Goal: Task Accomplishment & Management: Complete application form

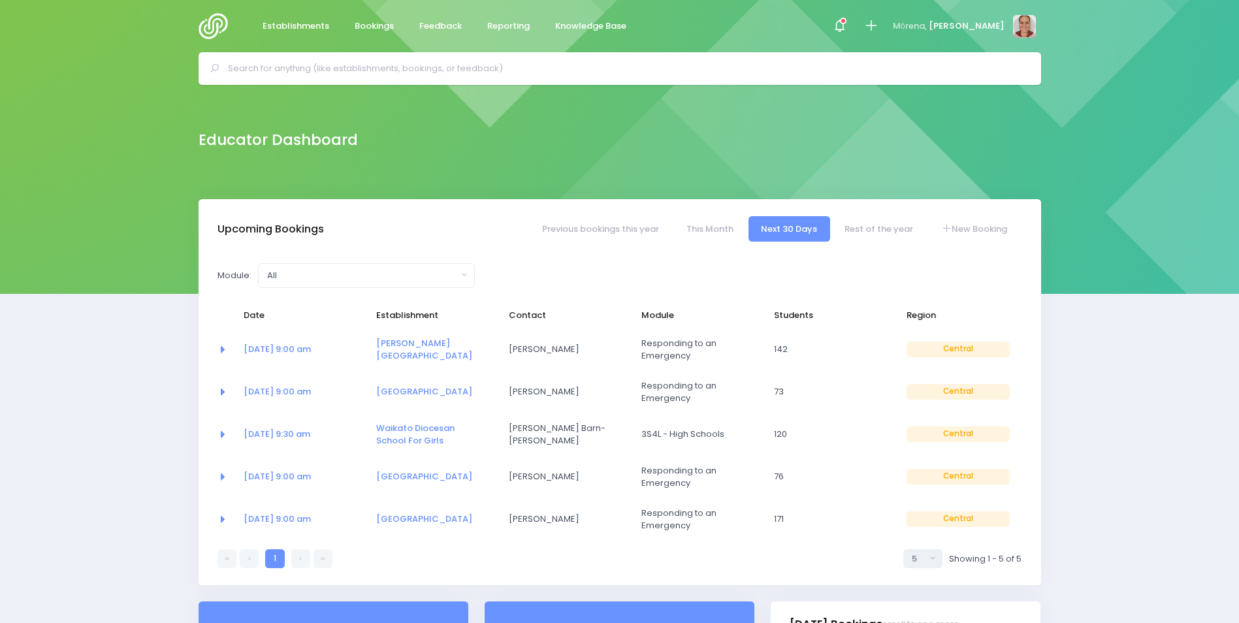
select select "5"
click at [396, 67] on input "text" at bounding box center [625, 69] width 795 height 20
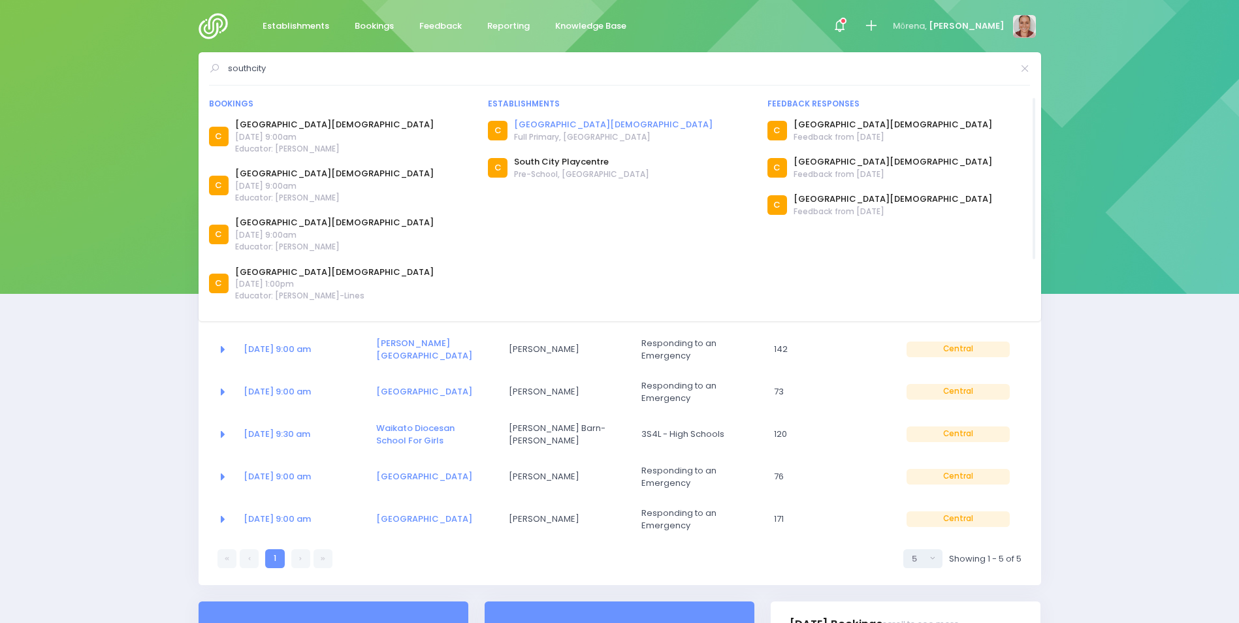
type input "southcity"
click at [589, 122] on link "[GEOGRAPHIC_DATA][DEMOGRAPHIC_DATA]" at bounding box center [613, 124] width 199 height 13
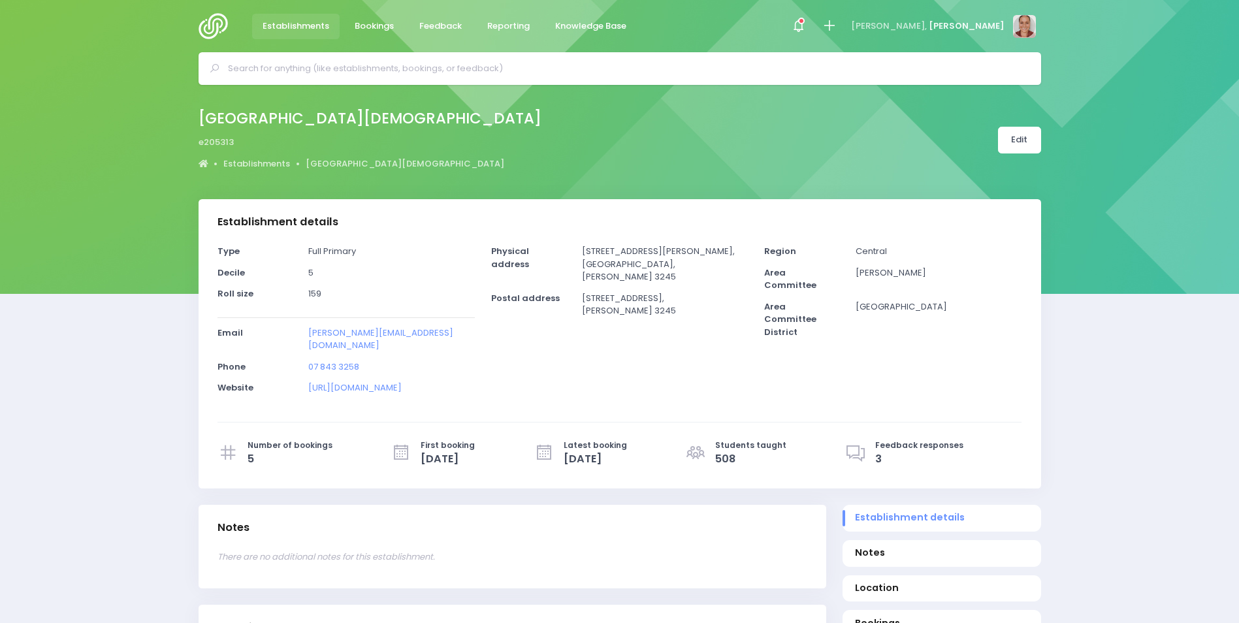
select select "5"
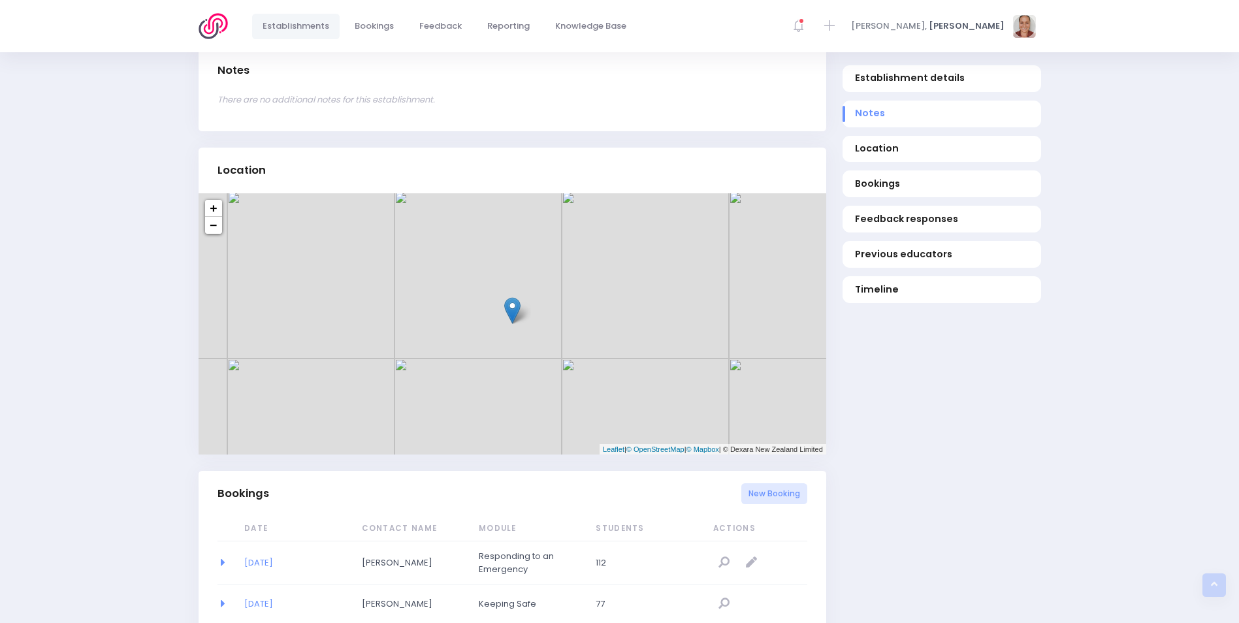
scroll to position [719, 0]
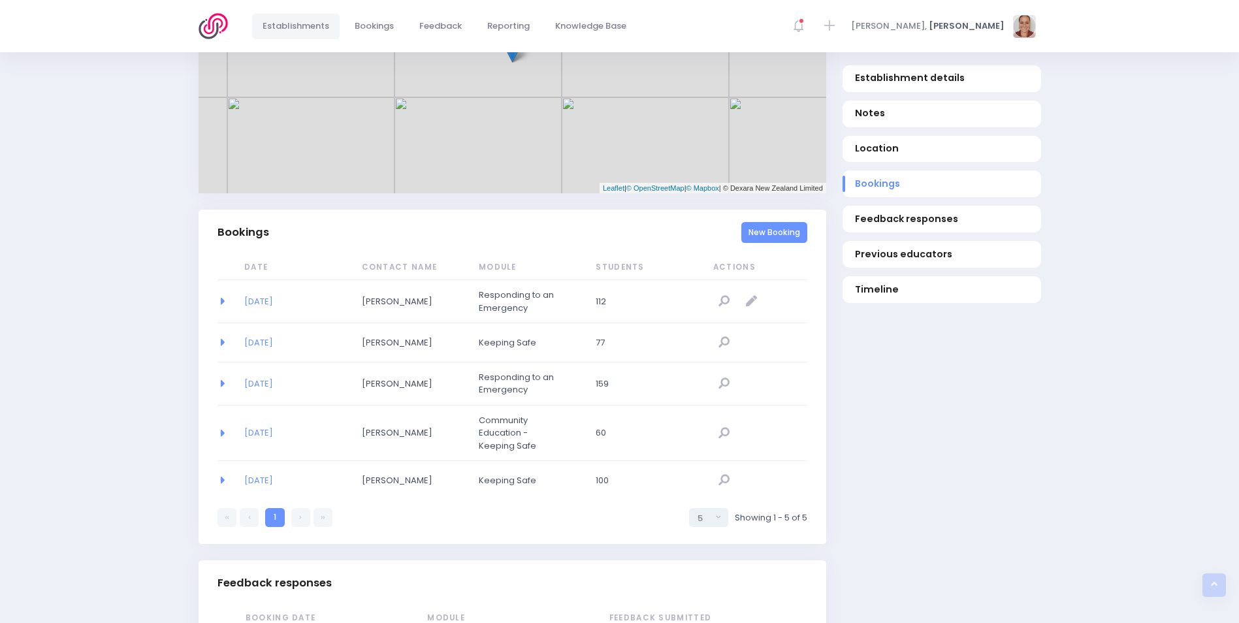
click at [761, 226] on link "New Booking" at bounding box center [775, 233] width 66 height 22
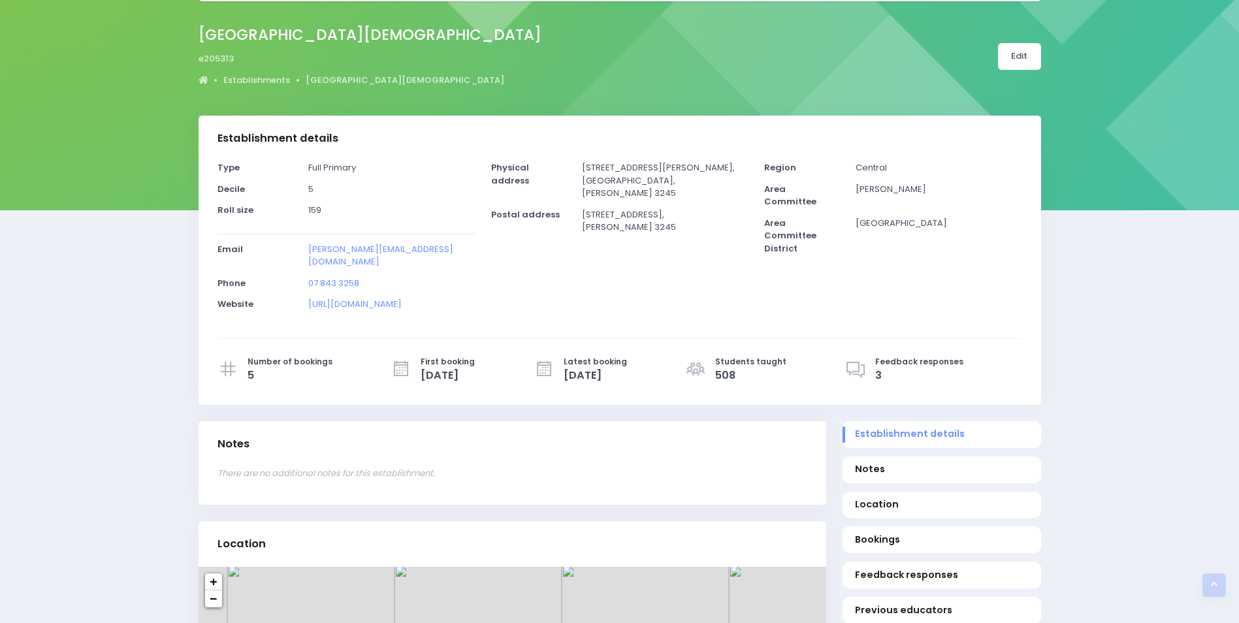
scroll to position [0, 0]
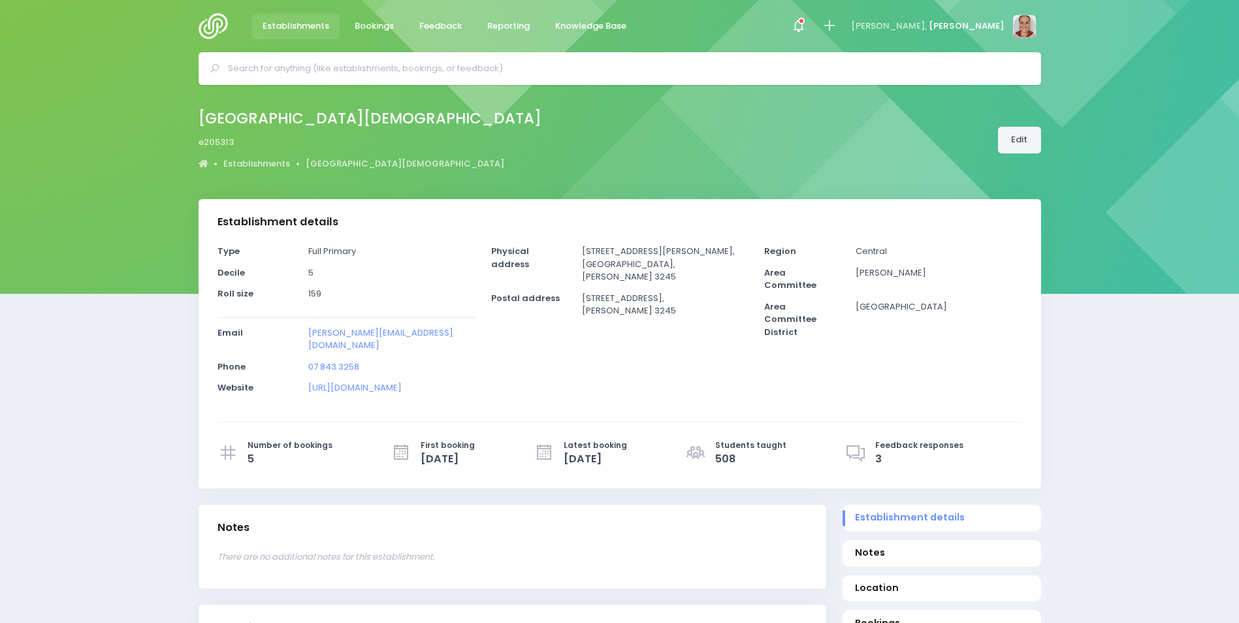
click at [1032, 143] on link "Edit" at bounding box center [1019, 140] width 43 height 27
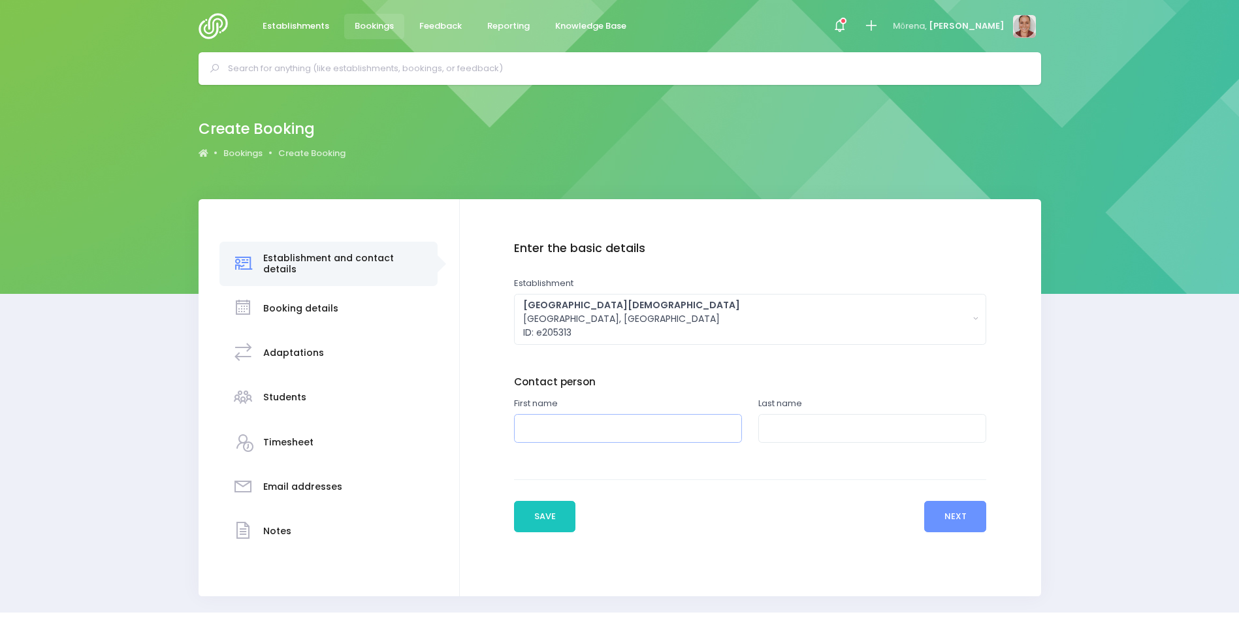
click at [625, 425] on input "text" at bounding box center [628, 428] width 228 height 29
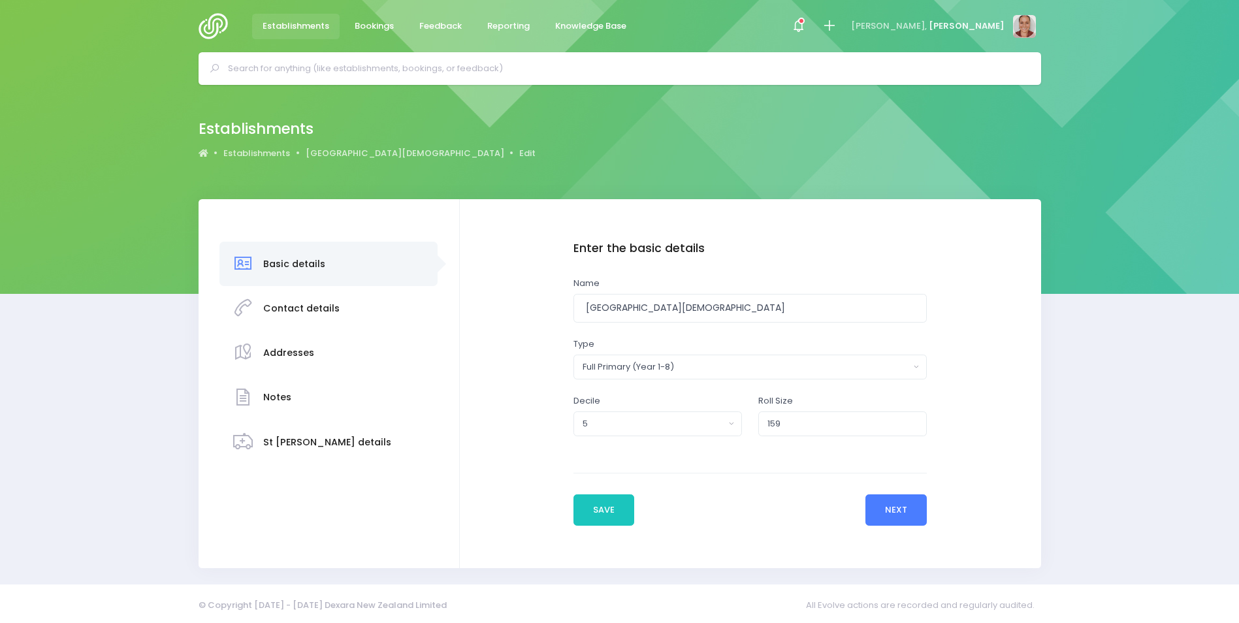
click at [898, 508] on button "Next" at bounding box center [897, 510] width 62 height 31
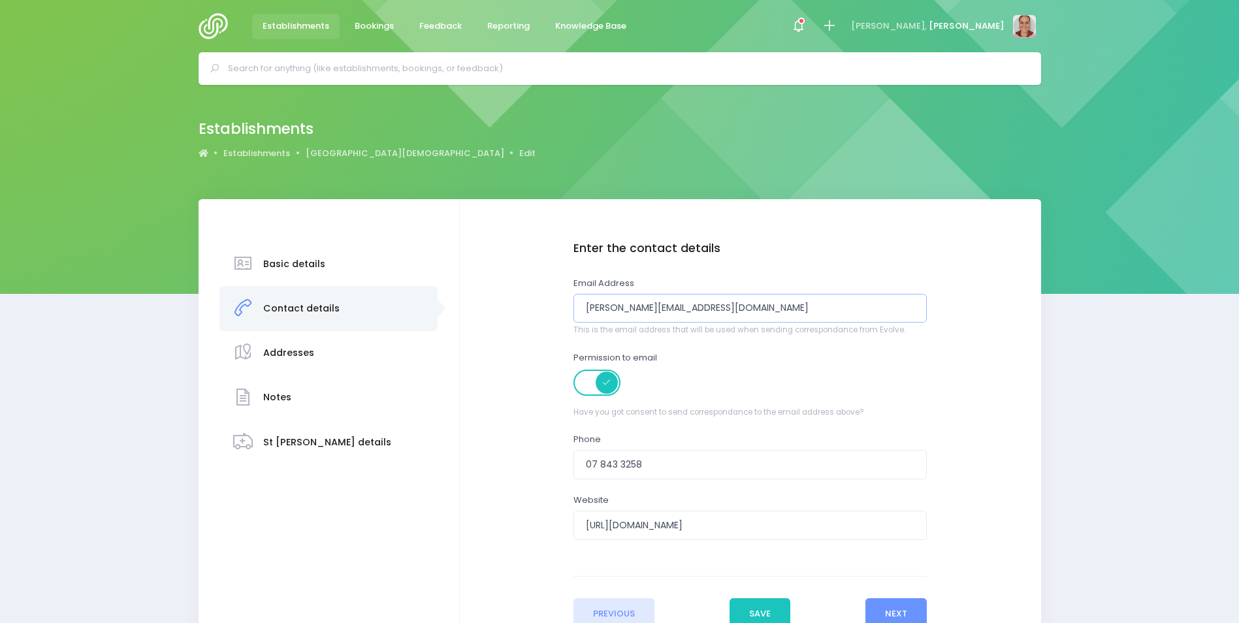
drag, startPoint x: 731, startPoint y: 312, endPoint x: 534, endPoint y: 299, distance: 197.1
click at [529, 316] on div "Enter the basic details Name South City Christian School Type Casual-Education …" at bounding box center [750, 435] width 555 height 387
click at [644, 306] on input "email" at bounding box center [751, 308] width 354 height 29
paste input "[PERSON_NAME][EMAIL_ADDRESS][DOMAIN_NAME]"
type input "[PERSON_NAME][EMAIL_ADDRESS][DOMAIN_NAME]"
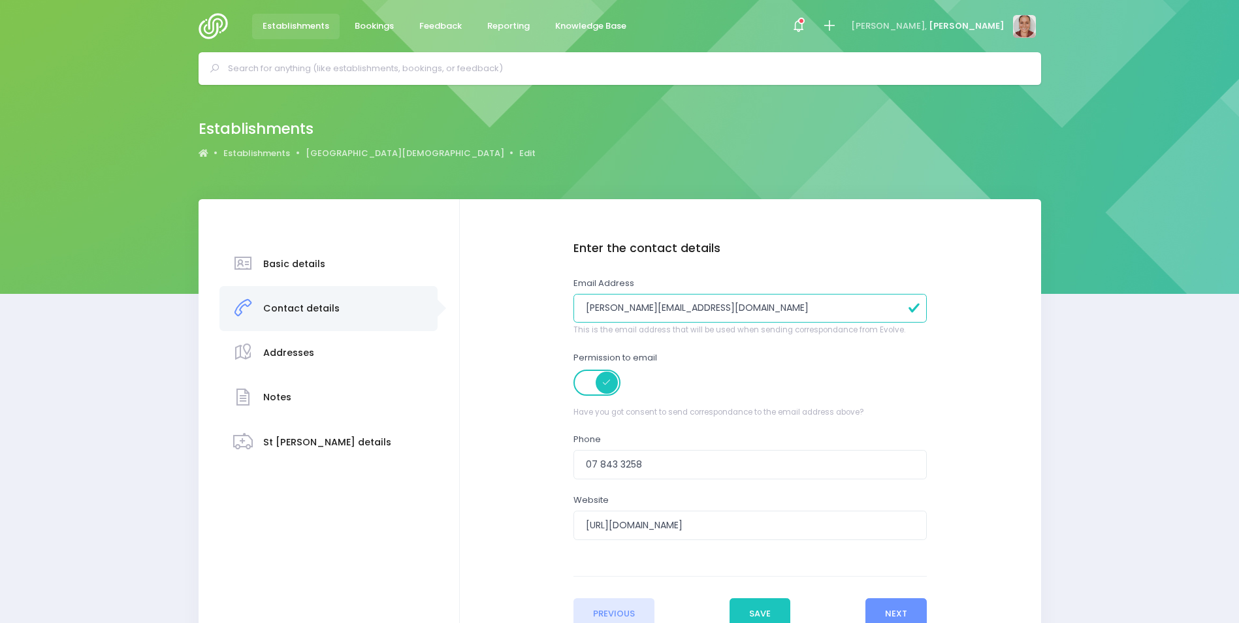
click at [942, 355] on div "Enter the basic details Name South City Christian School Type Casual-Education …" at bounding box center [750, 435] width 555 height 387
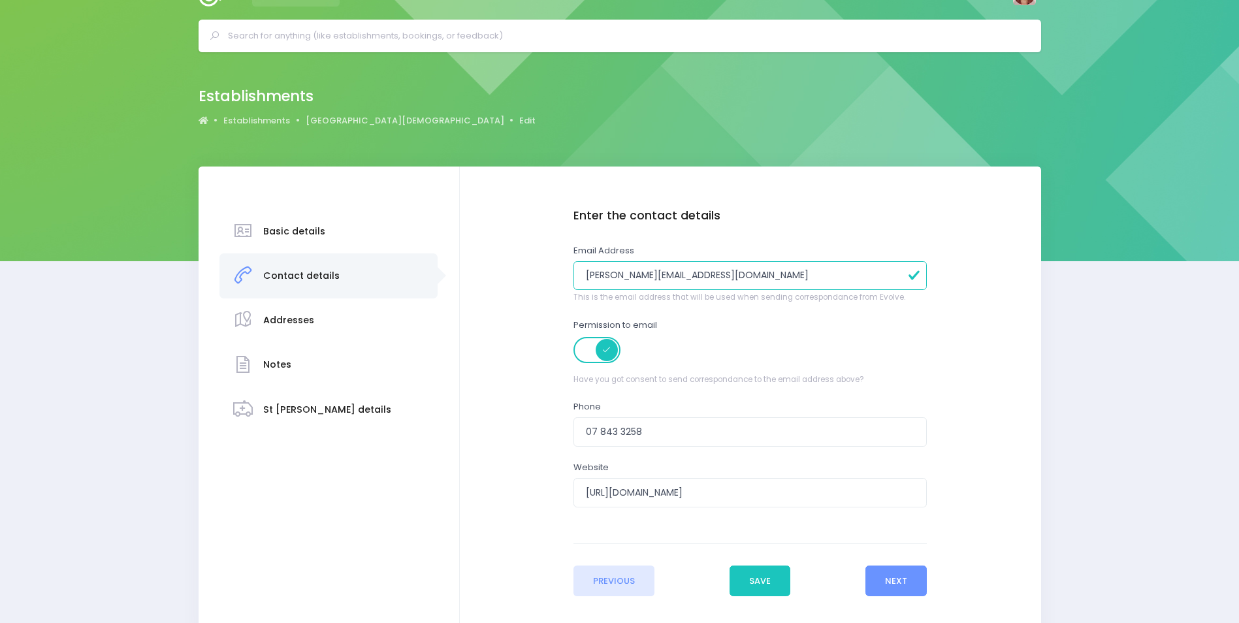
scroll to position [65, 0]
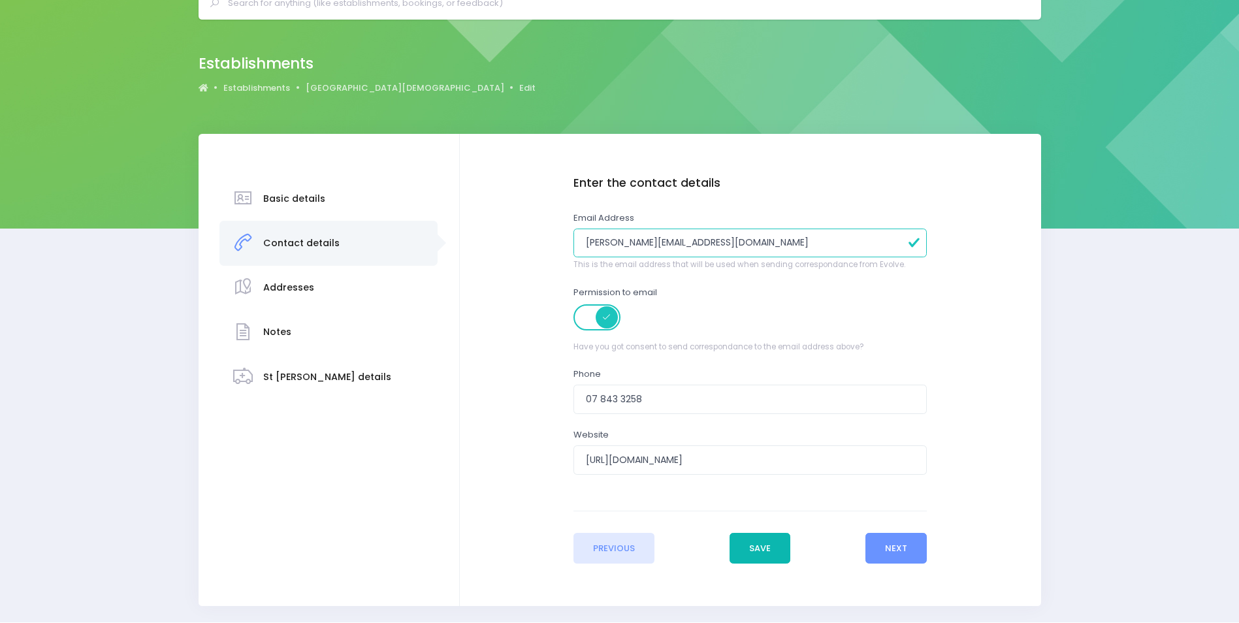
click at [783, 549] on button "Save" at bounding box center [760, 548] width 61 height 31
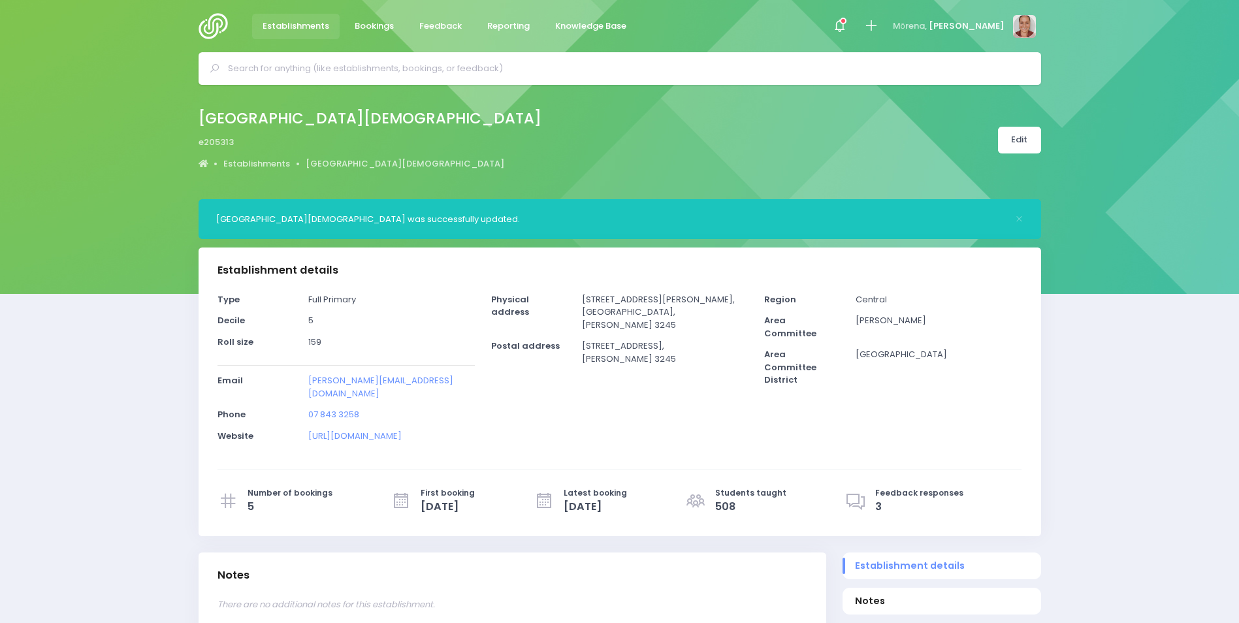
select select "5"
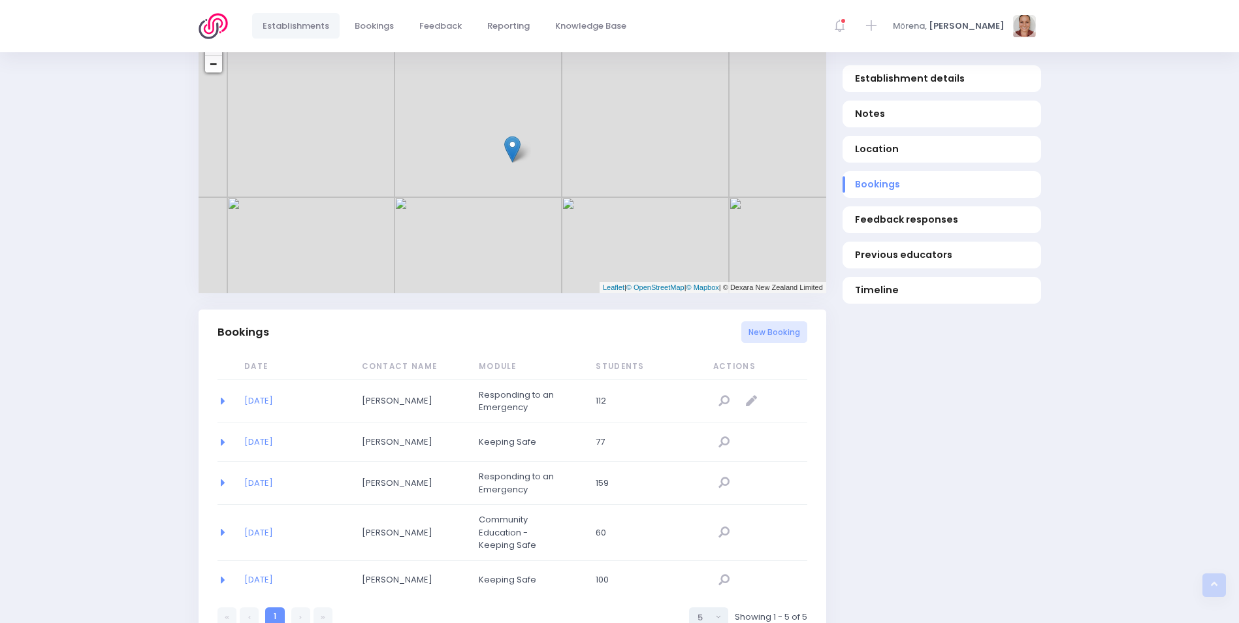
scroll to position [653, 0]
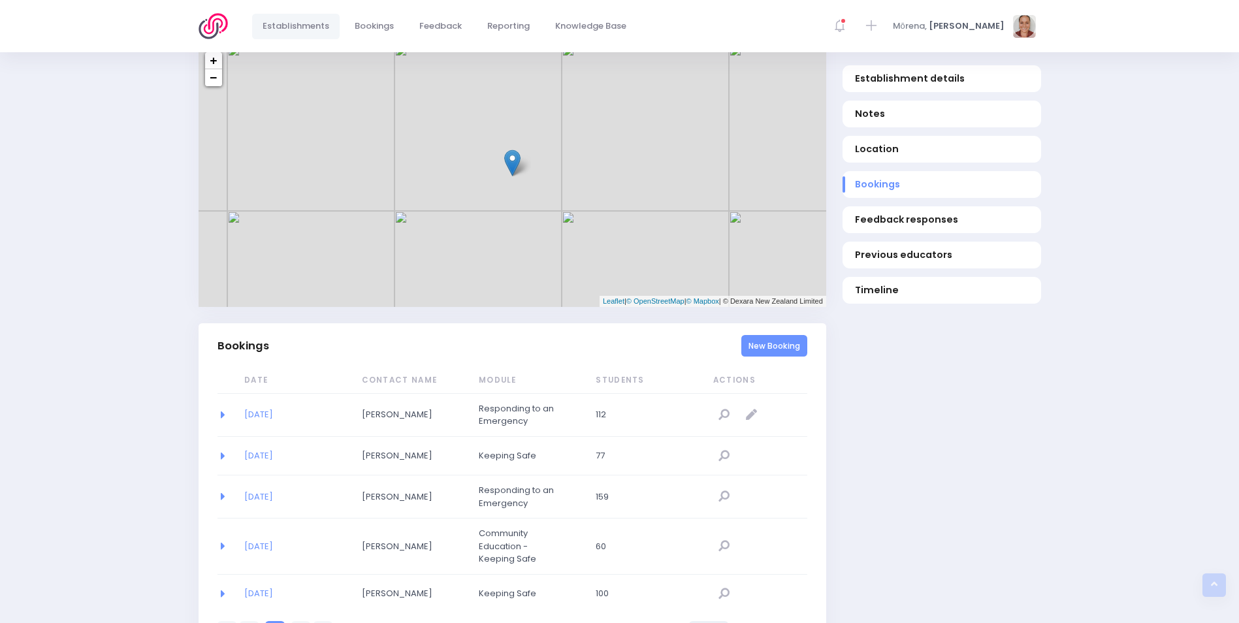
click at [794, 335] on link "New Booking" at bounding box center [775, 346] width 66 height 22
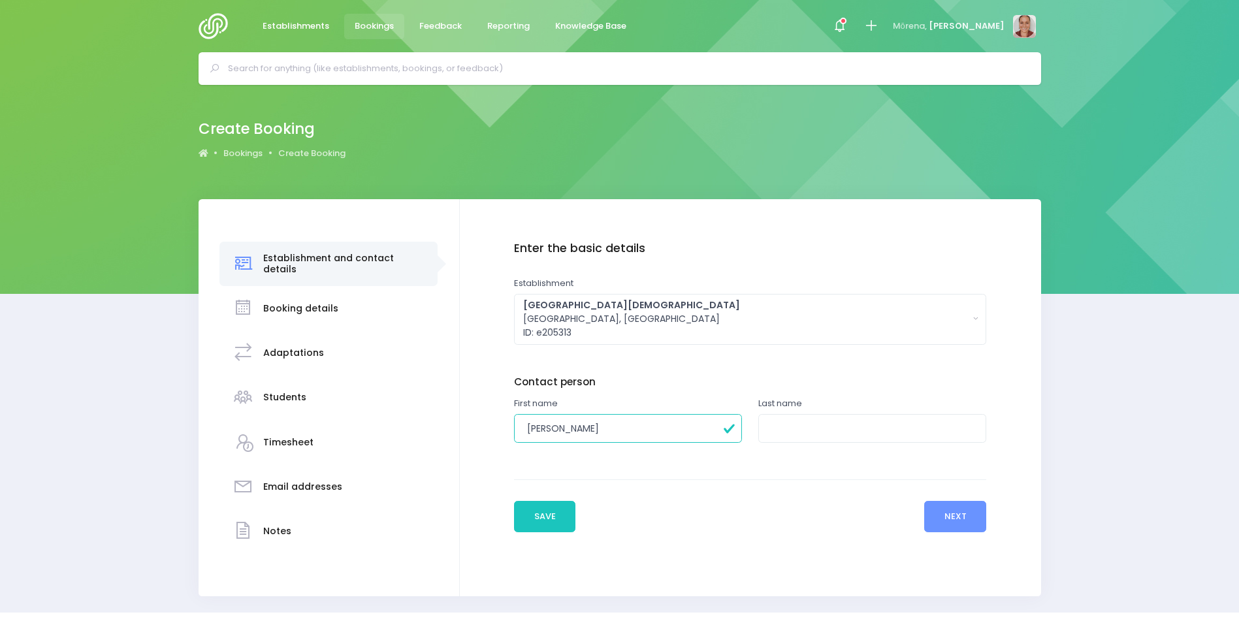
type input "Bryan"
type input "Theobald"
click at [943, 514] on button "Next" at bounding box center [956, 516] width 62 height 31
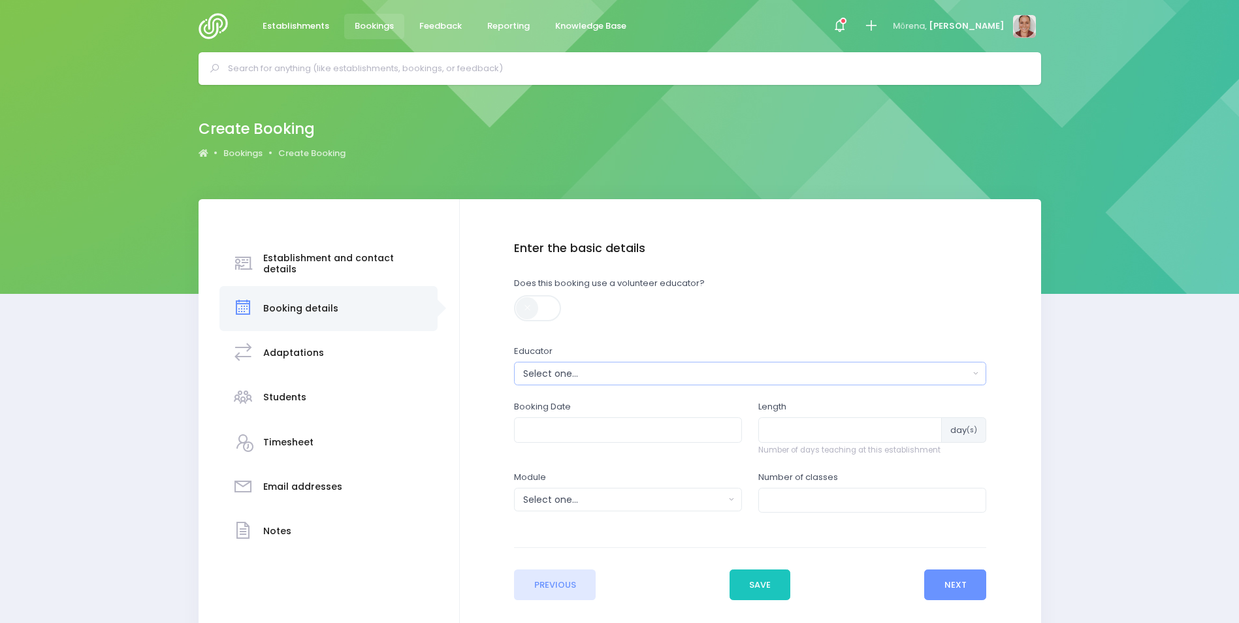
click at [625, 377] on div "Select one..." at bounding box center [746, 374] width 446 height 14
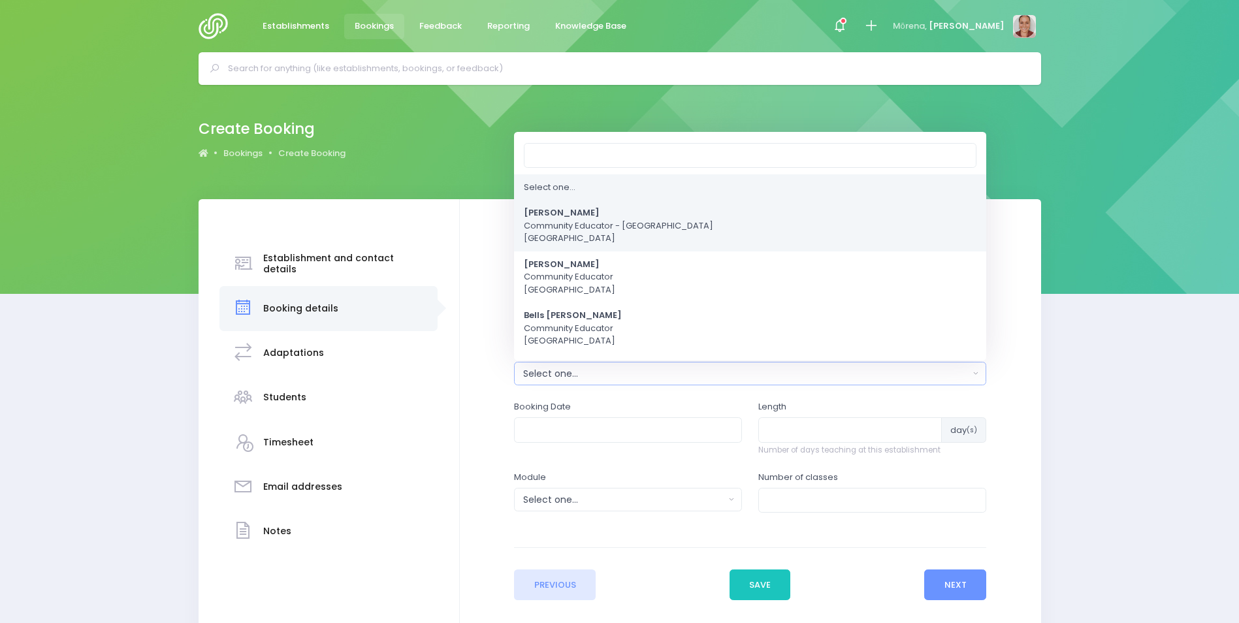
click at [609, 229] on span "Alicia Smale Community Educator - Waikato Central Region" at bounding box center [618, 226] width 189 height 39
select select "381987"
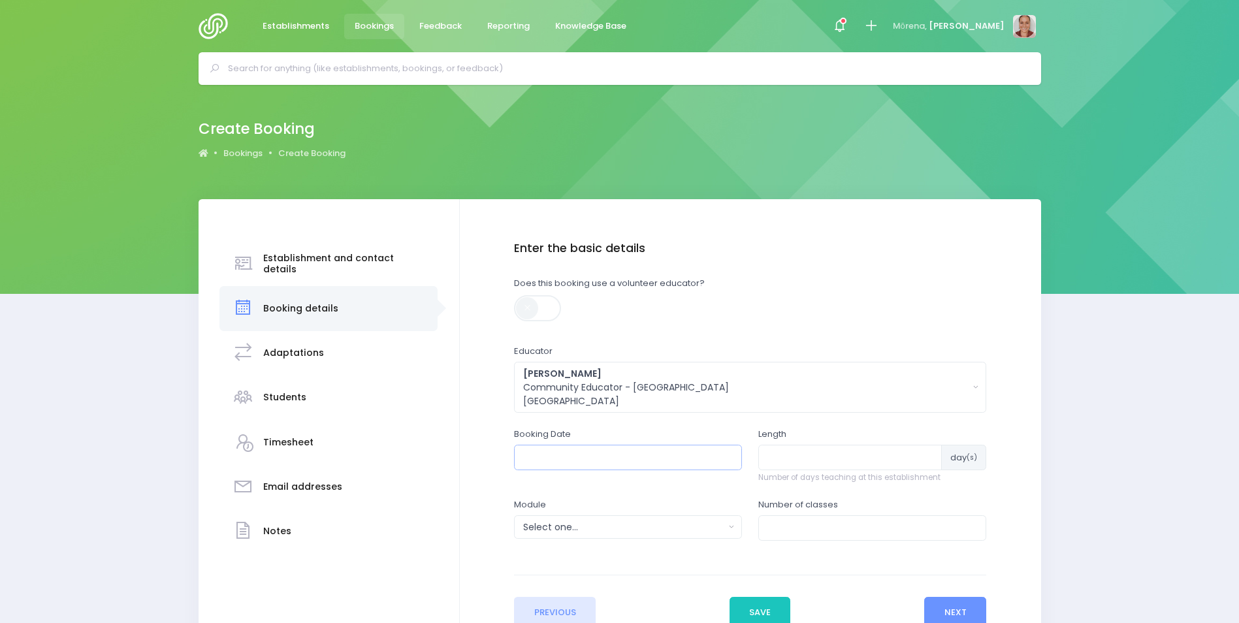
click at [628, 463] on input "text" at bounding box center [628, 457] width 228 height 25
click at [670, 488] on th at bounding box center [669, 489] width 23 height 22
click at [555, 612] on td "24" at bounding box center [555, 618] width 23 height 22
click at [618, 553] on span "9" at bounding box center [613, 550] width 23 height 17
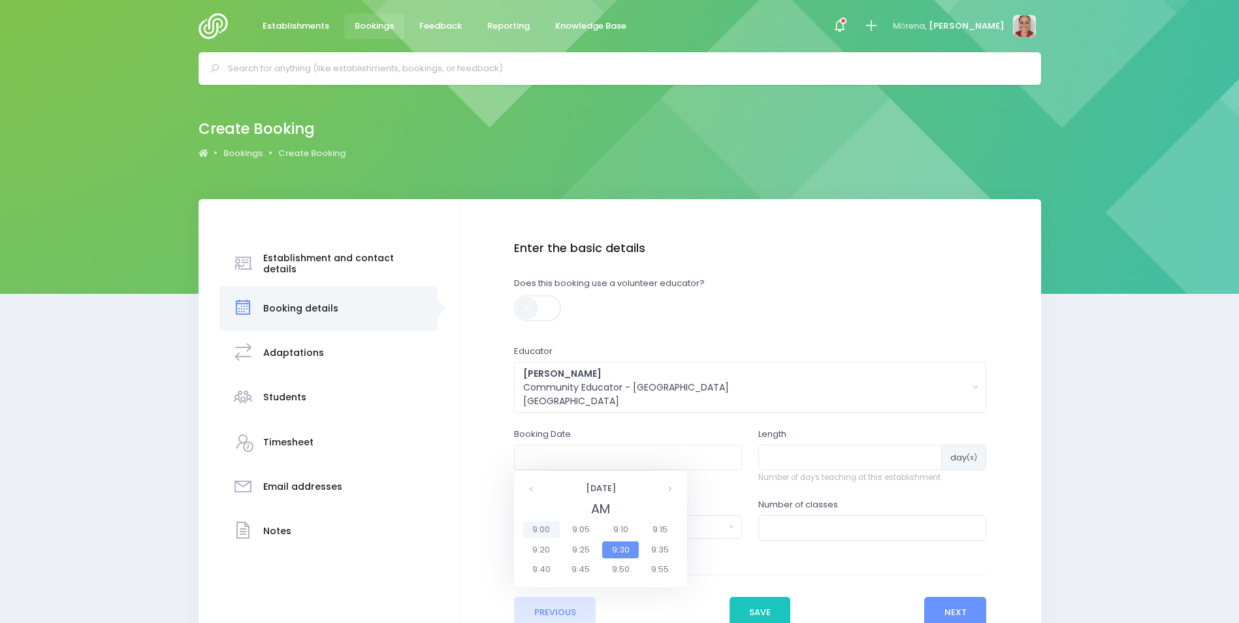
click at [544, 521] on span "9:00" at bounding box center [541, 529] width 37 height 17
type input "24/11/2025 09:00 AM"
click at [770, 460] on input "number" at bounding box center [851, 457] width 184 height 25
type input "2"
click at [669, 527] on div "Select one..." at bounding box center [623, 528] width 201 height 14
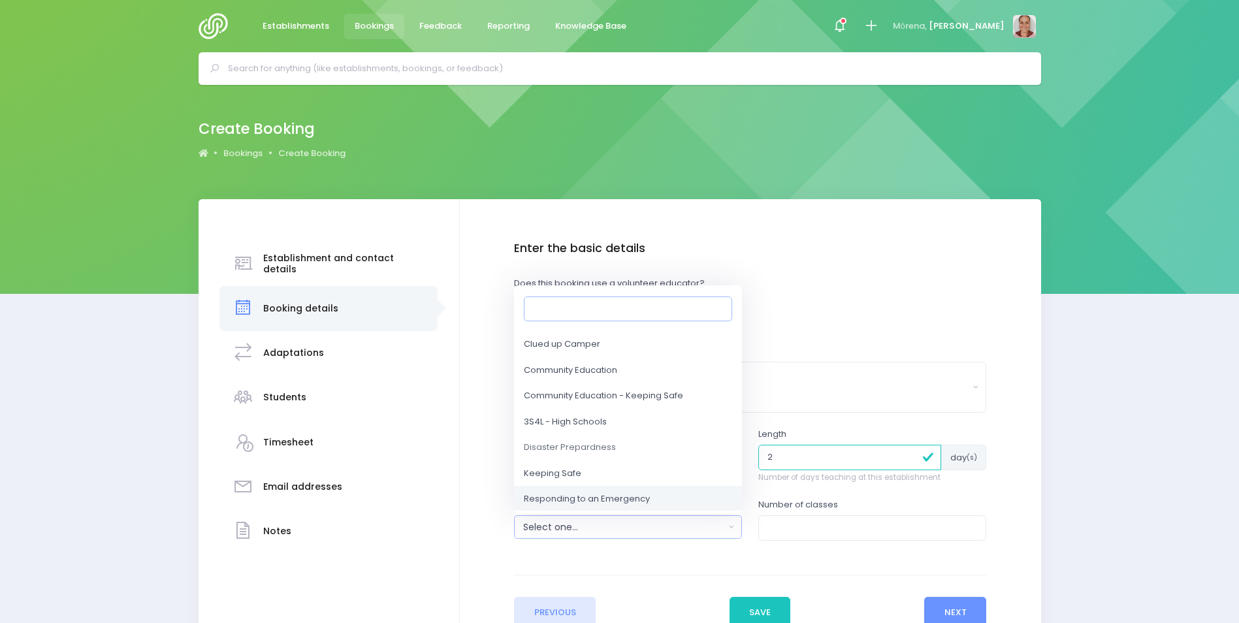
scroll to position [65, 0]
click at [636, 470] on span "Responding to an Emergency" at bounding box center [587, 476] width 126 height 13
select select "Responding to an Emergency"
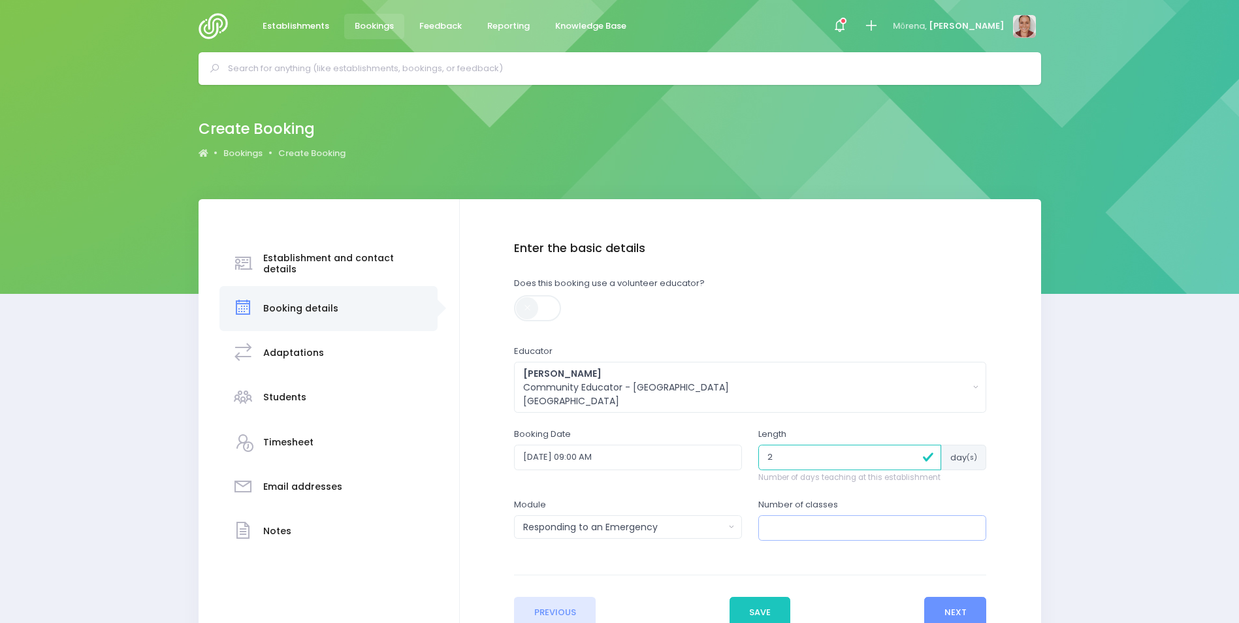
click at [867, 525] on input "number" at bounding box center [873, 528] width 228 height 25
click at [972, 602] on button "Next" at bounding box center [956, 612] width 62 height 31
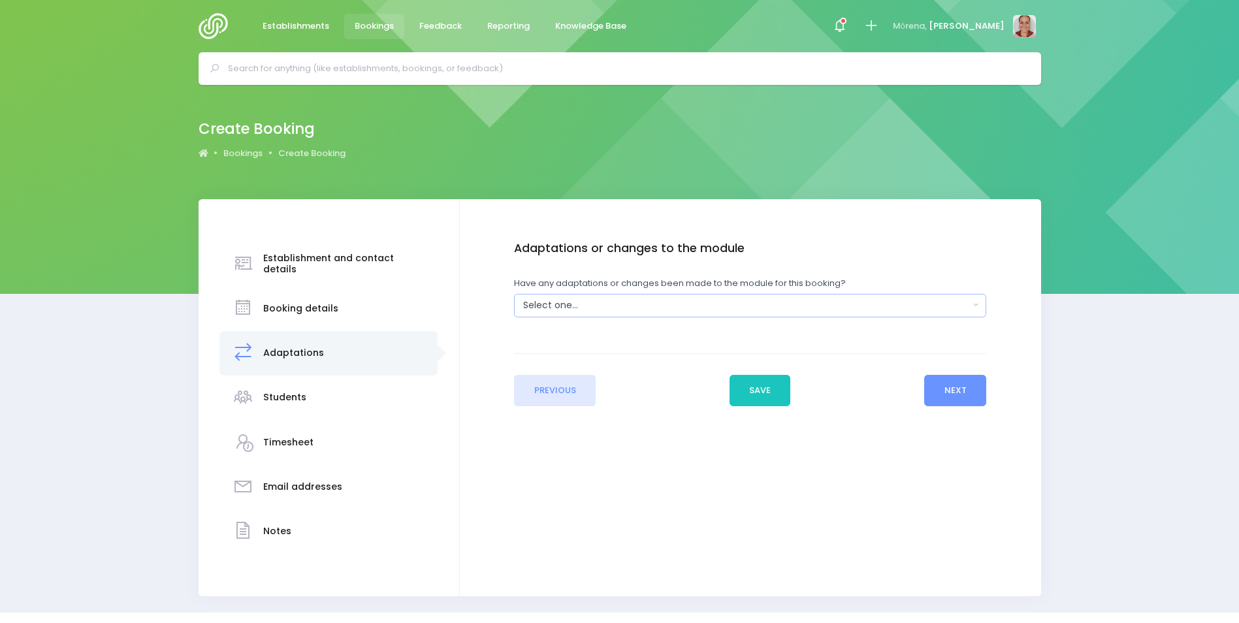
click at [606, 302] on div "Select one..." at bounding box center [746, 306] width 446 height 14
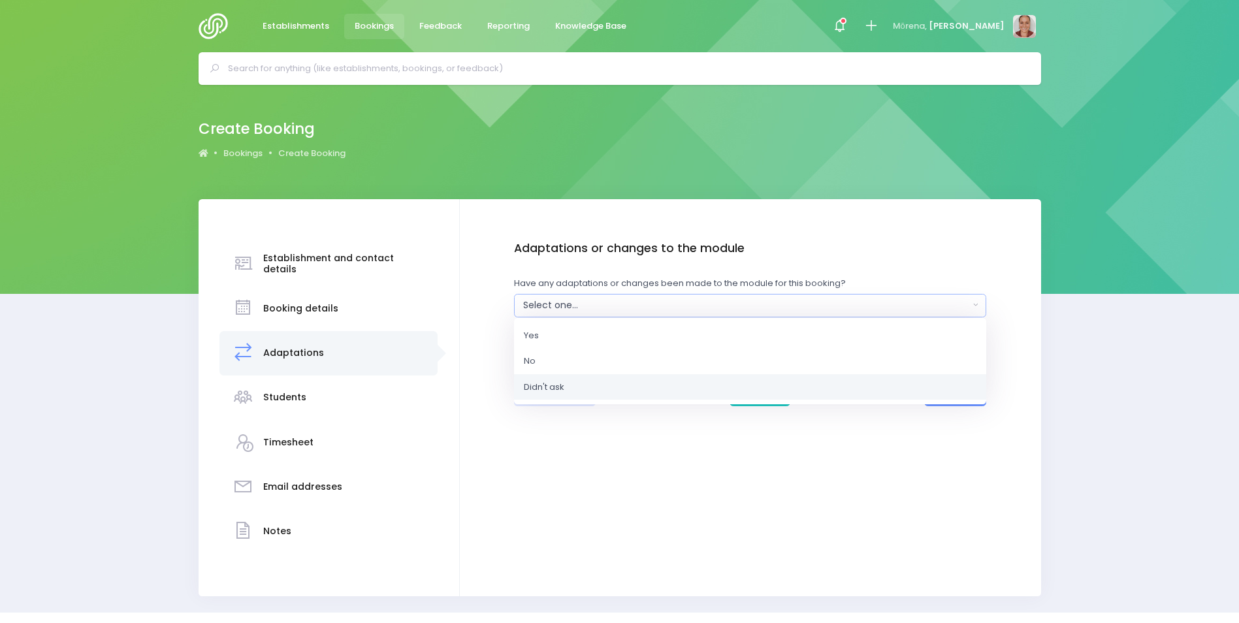
click at [609, 385] on link "Didn't ask" at bounding box center [750, 387] width 472 height 26
select select "Unknown"
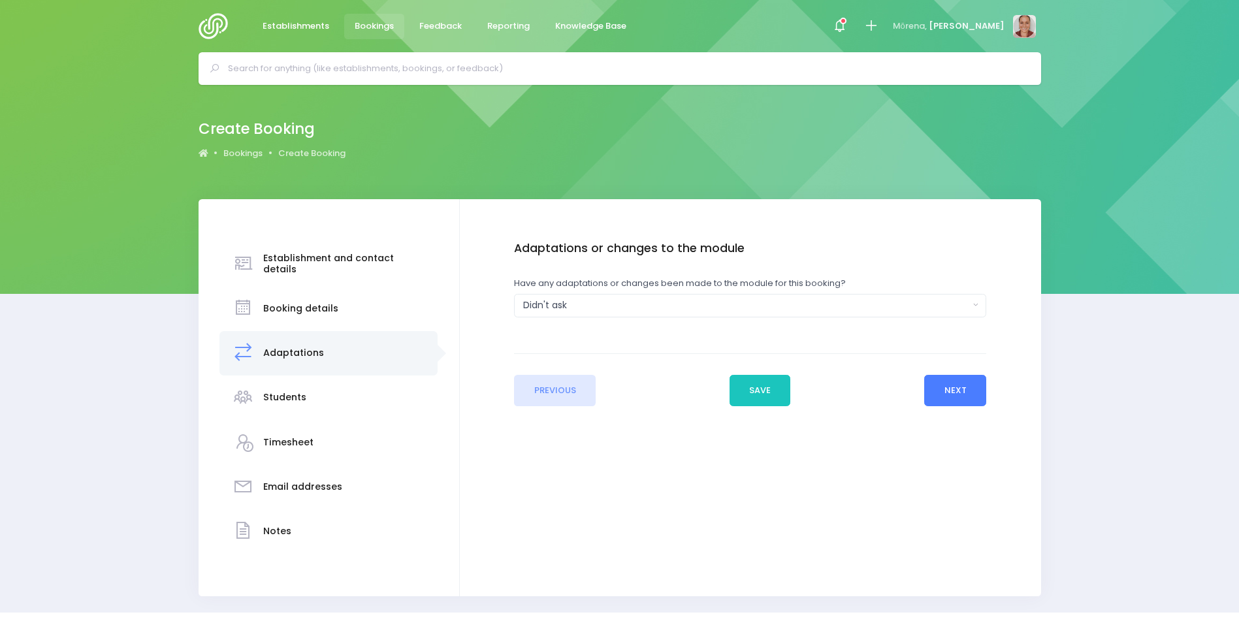
click at [947, 399] on button "Next" at bounding box center [956, 390] width 62 height 31
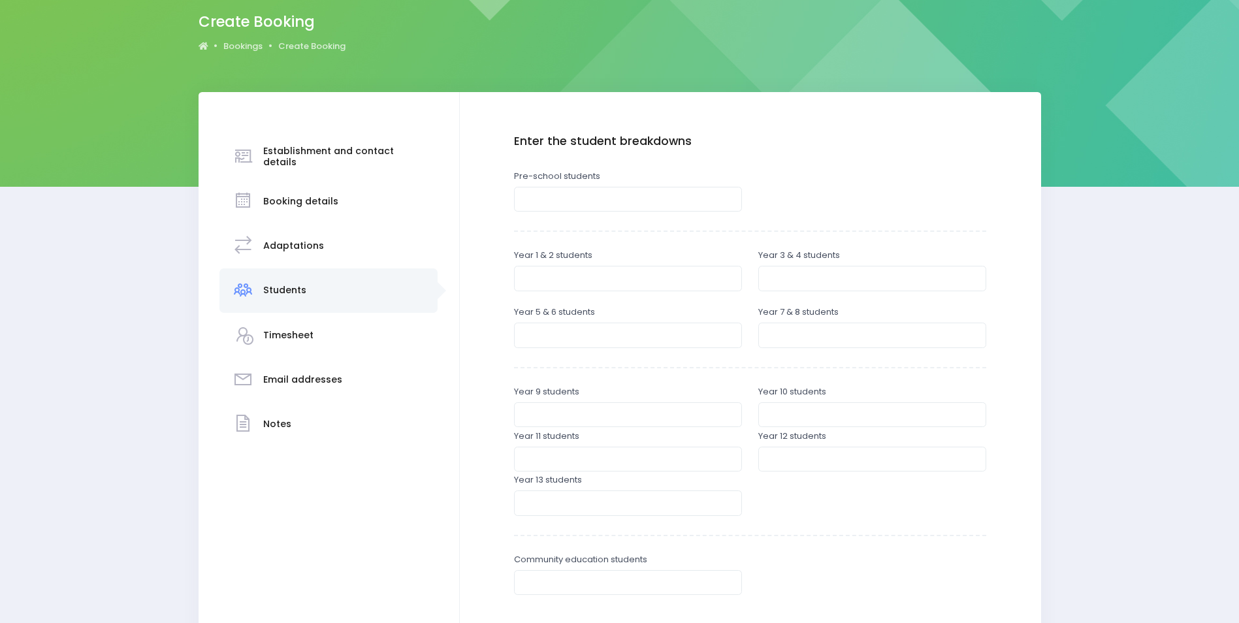
scroll to position [131, 0]
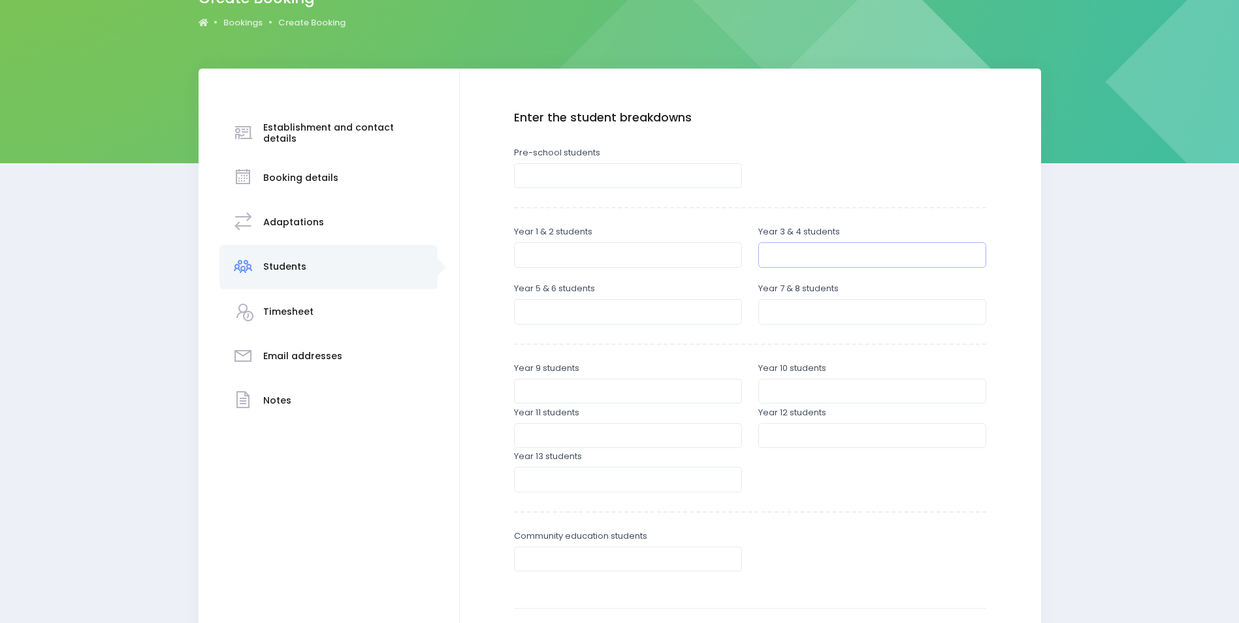
click at [831, 255] on input "number" at bounding box center [873, 254] width 228 height 25
type input "35"
click at [686, 313] on input "number" at bounding box center [628, 311] width 228 height 25
type input "35"
click at [801, 319] on input "number" at bounding box center [873, 311] width 228 height 25
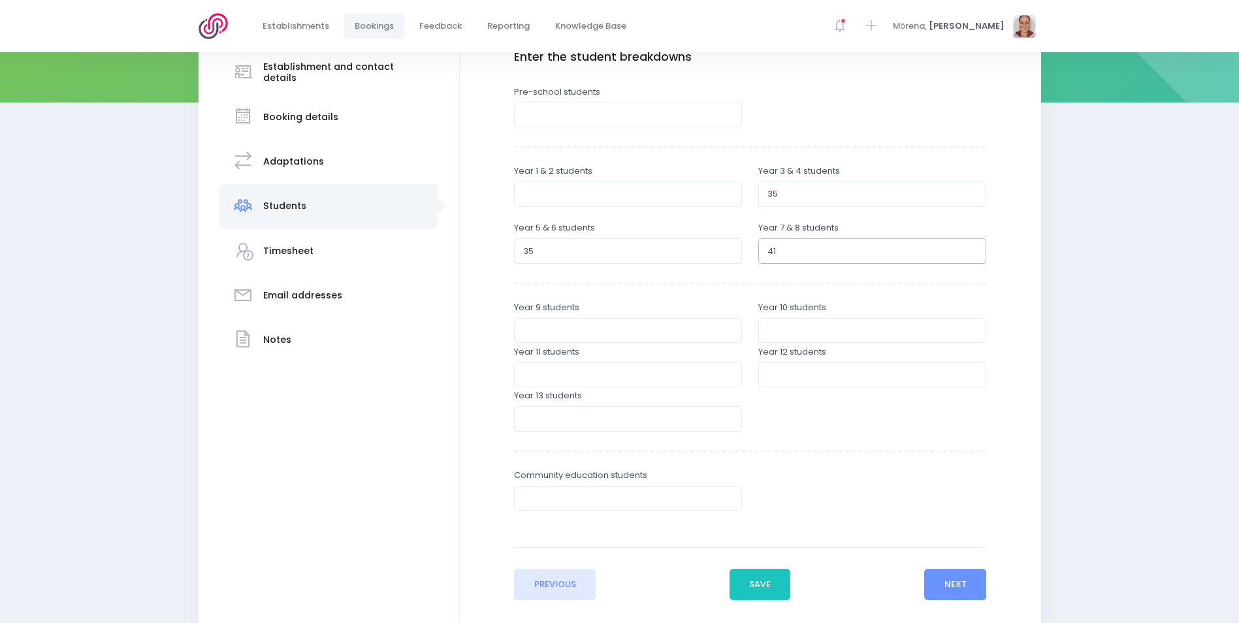
scroll to position [270, 0]
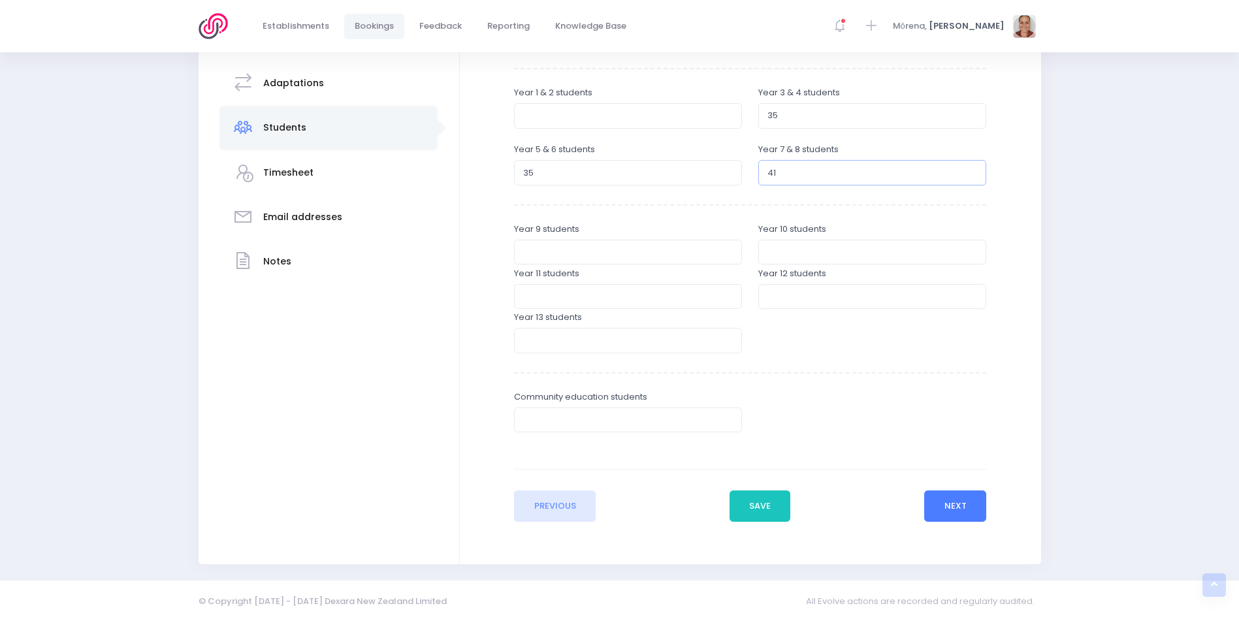
type input "41"
click at [975, 514] on button "Next" at bounding box center [956, 506] width 62 height 31
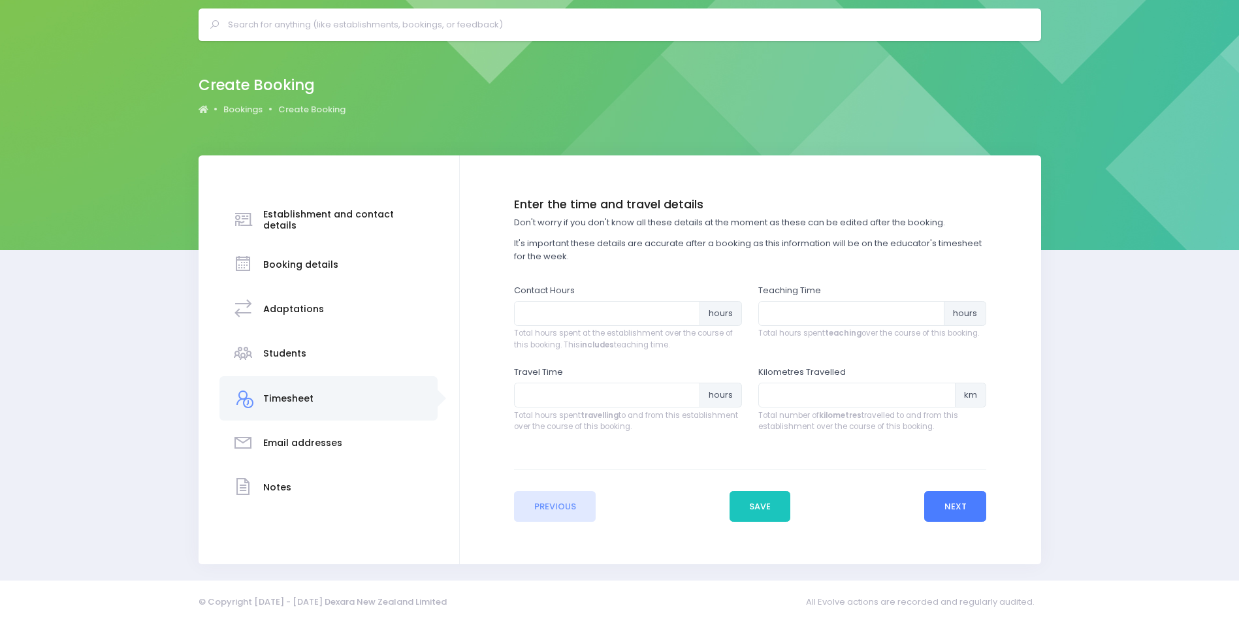
scroll to position [0, 0]
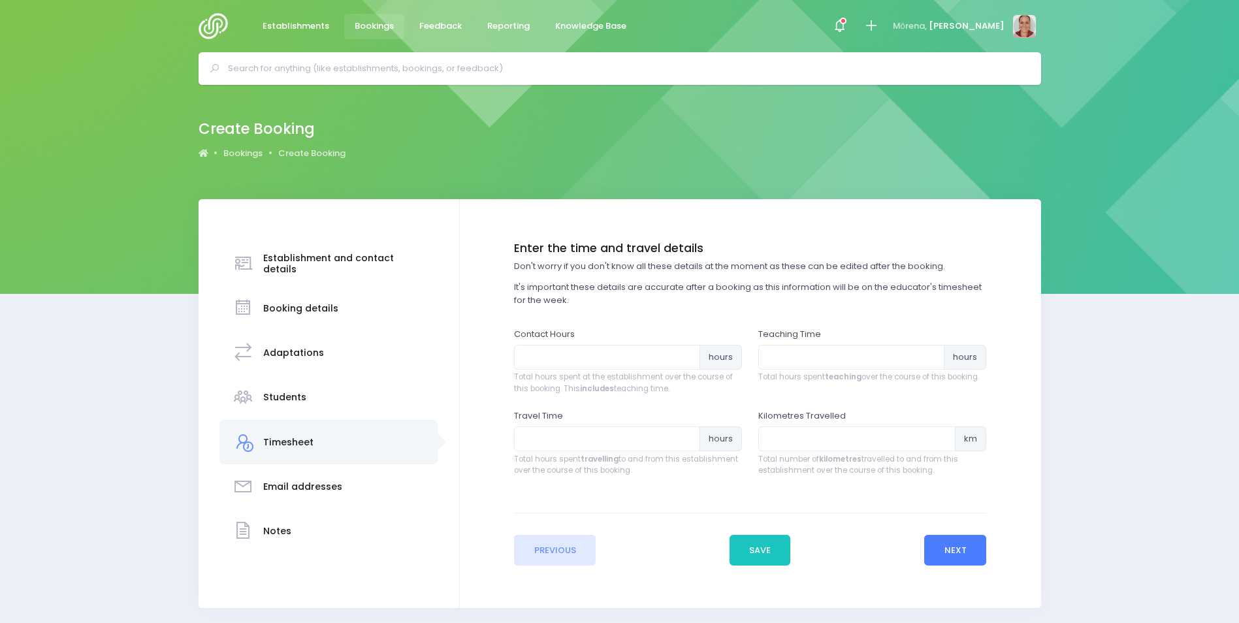
click at [975, 551] on button "Next" at bounding box center [956, 550] width 62 height 31
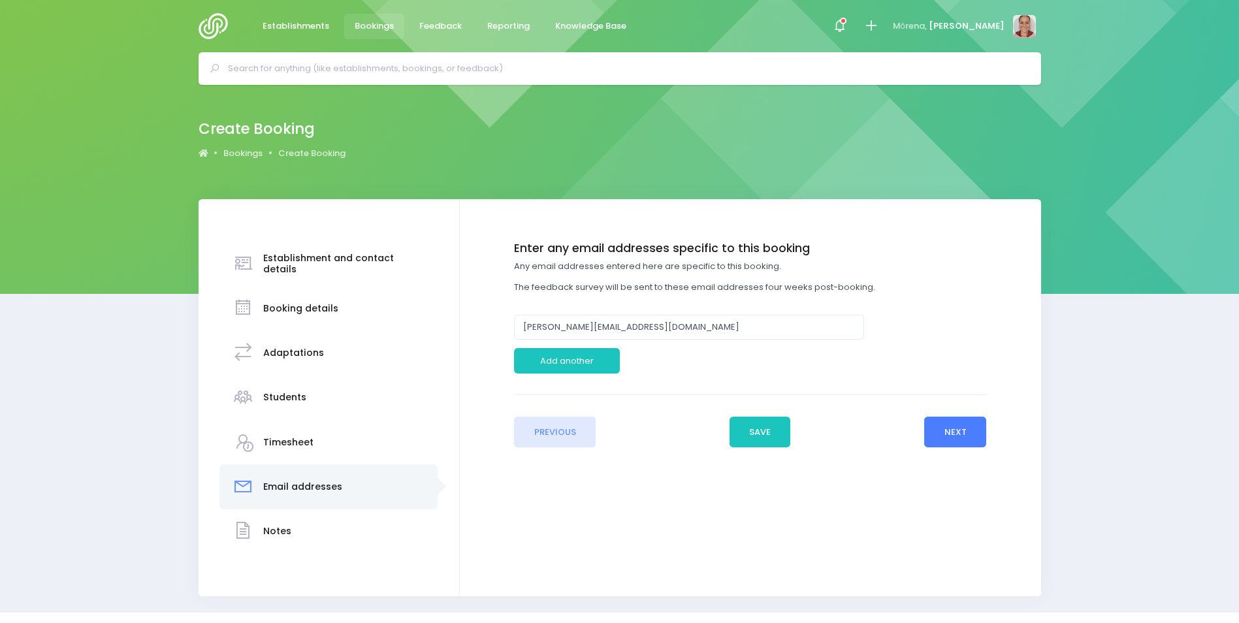
click at [953, 433] on button "Next" at bounding box center [956, 432] width 62 height 31
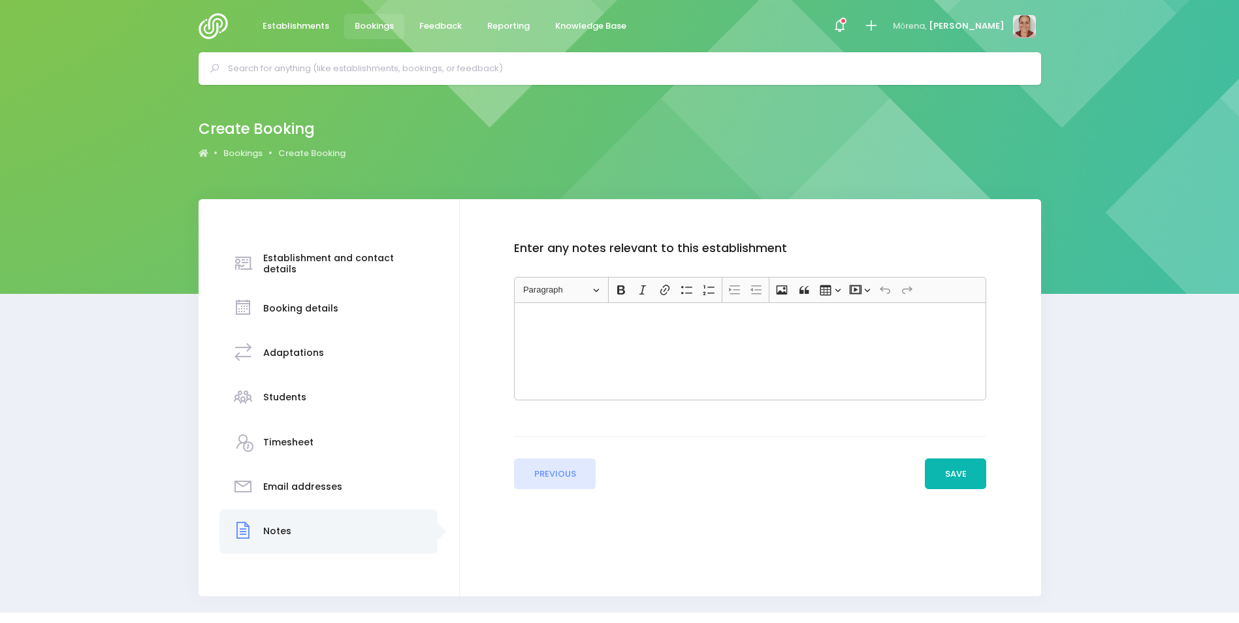
click at [969, 480] on button "Save" at bounding box center [955, 474] width 61 height 31
click at [582, 527] on div "Enter the basic details Establishment Select one... ** Do not use, double up **…" at bounding box center [751, 397] width 582 height 397
click at [1098, 133] on div "Create Booking Bookings Create Booking" at bounding box center [619, 142] width 1239 height 114
click at [220, 18] on img at bounding box center [217, 26] width 37 height 26
click at [248, 61] on input "text" at bounding box center [625, 69] width 795 height 20
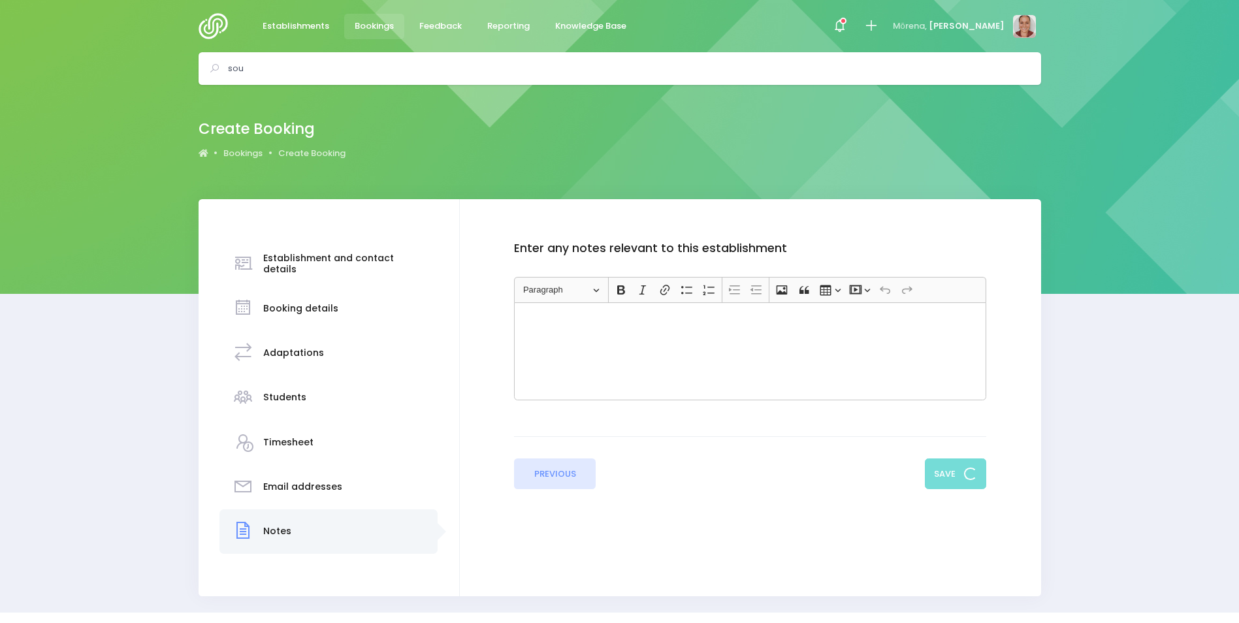
type input "sou"
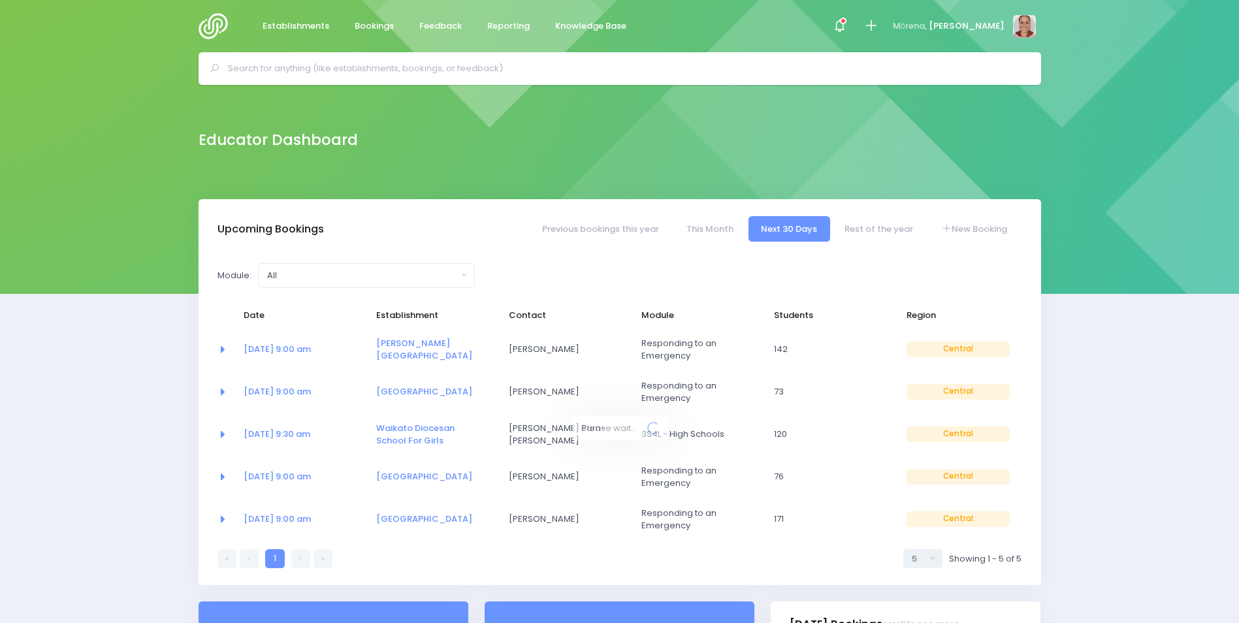
select select "5"
click at [370, 67] on input "text" at bounding box center [625, 69] width 795 height 20
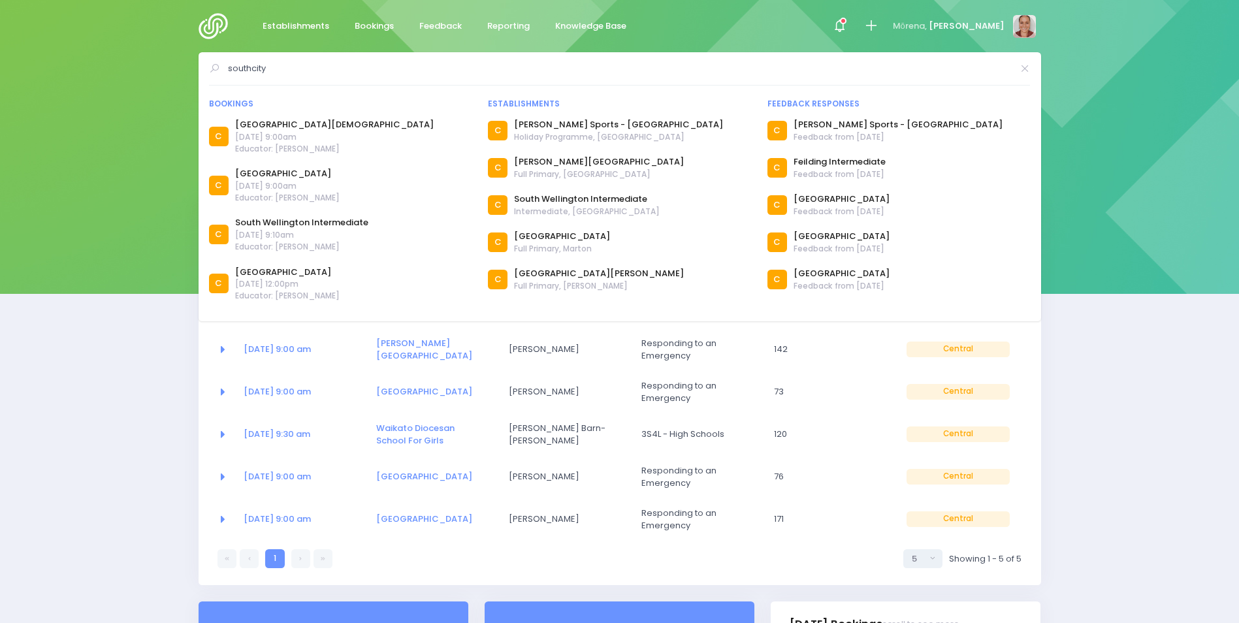
type input "southcity"
click at [318, 124] on link "[GEOGRAPHIC_DATA][DEMOGRAPHIC_DATA]" at bounding box center [334, 124] width 199 height 13
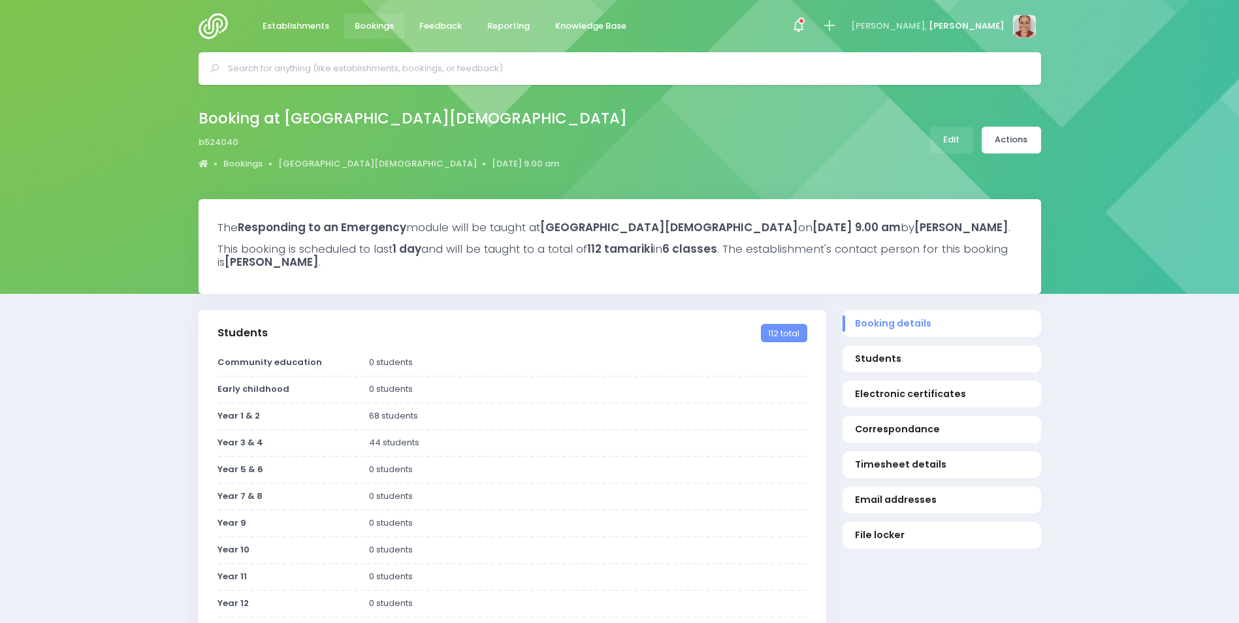
select select "5"
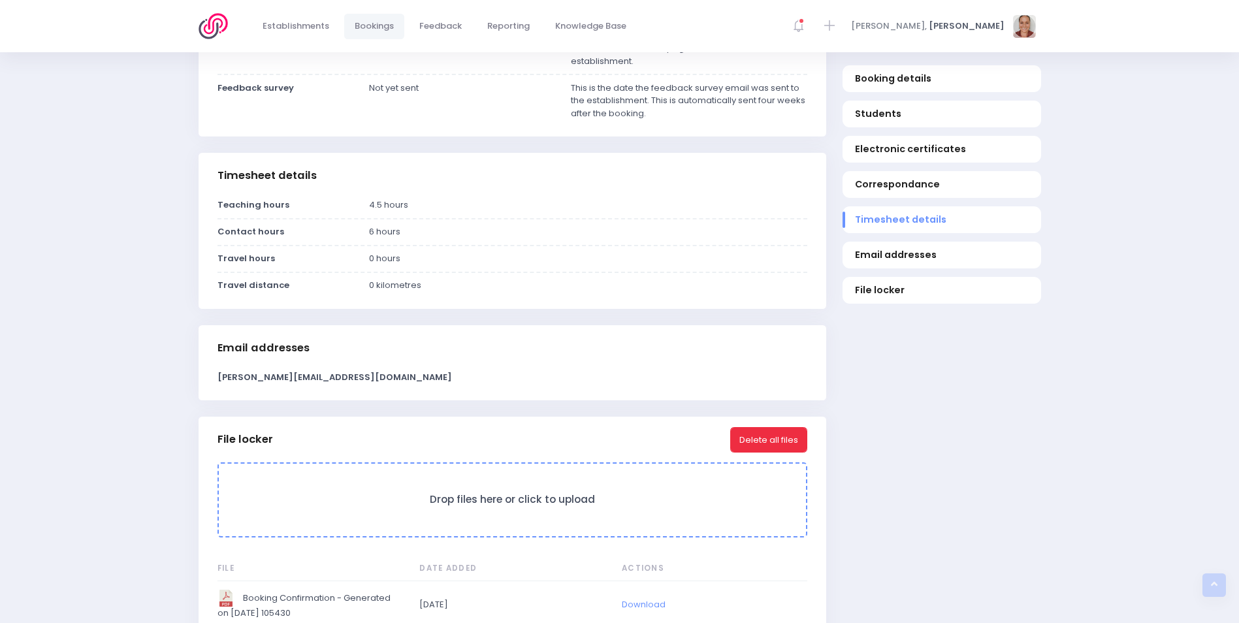
scroll to position [1007, 0]
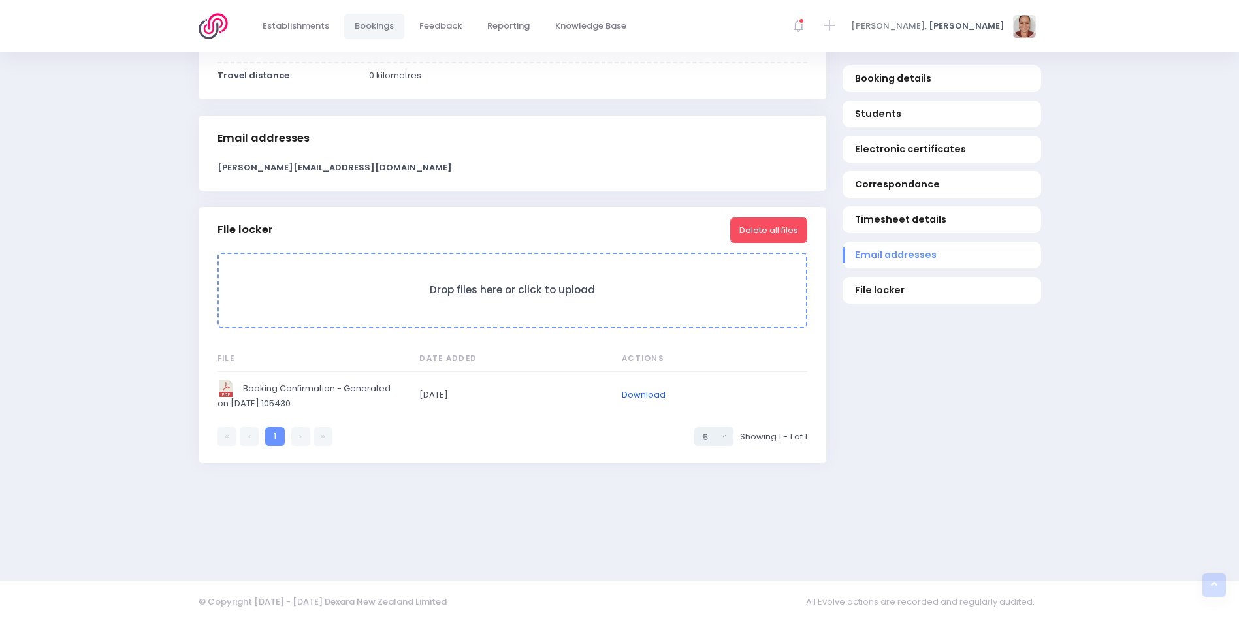
click at [655, 397] on link "Download" at bounding box center [644, 395] width 44 height 12
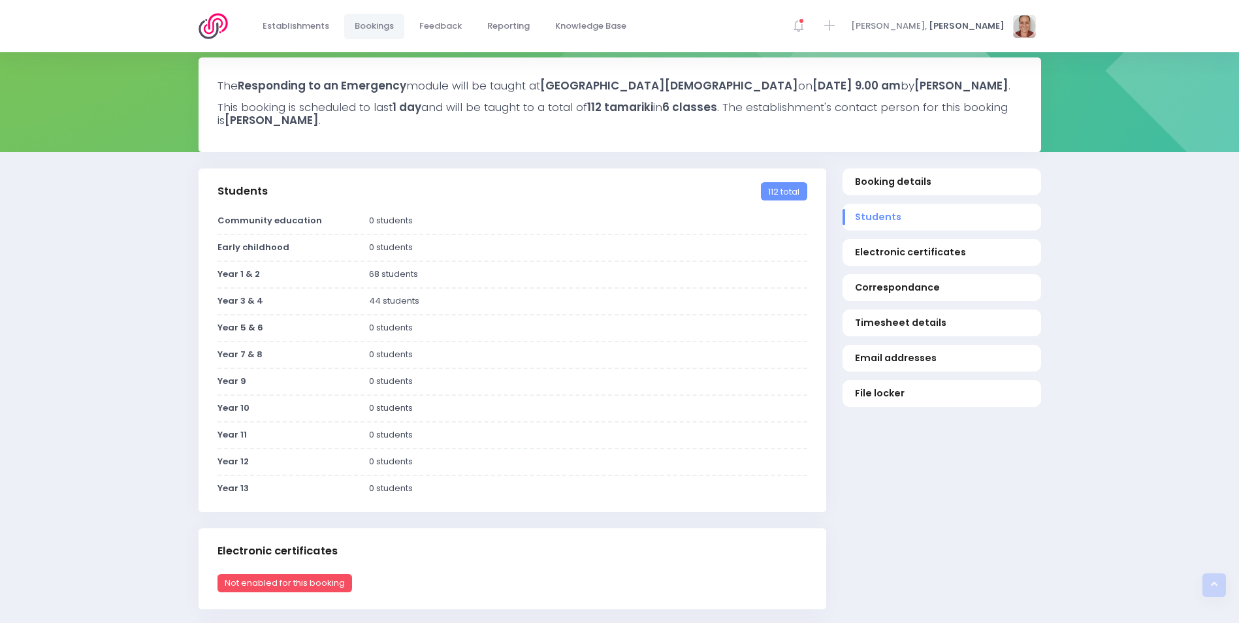
scroll to position [0, 0]
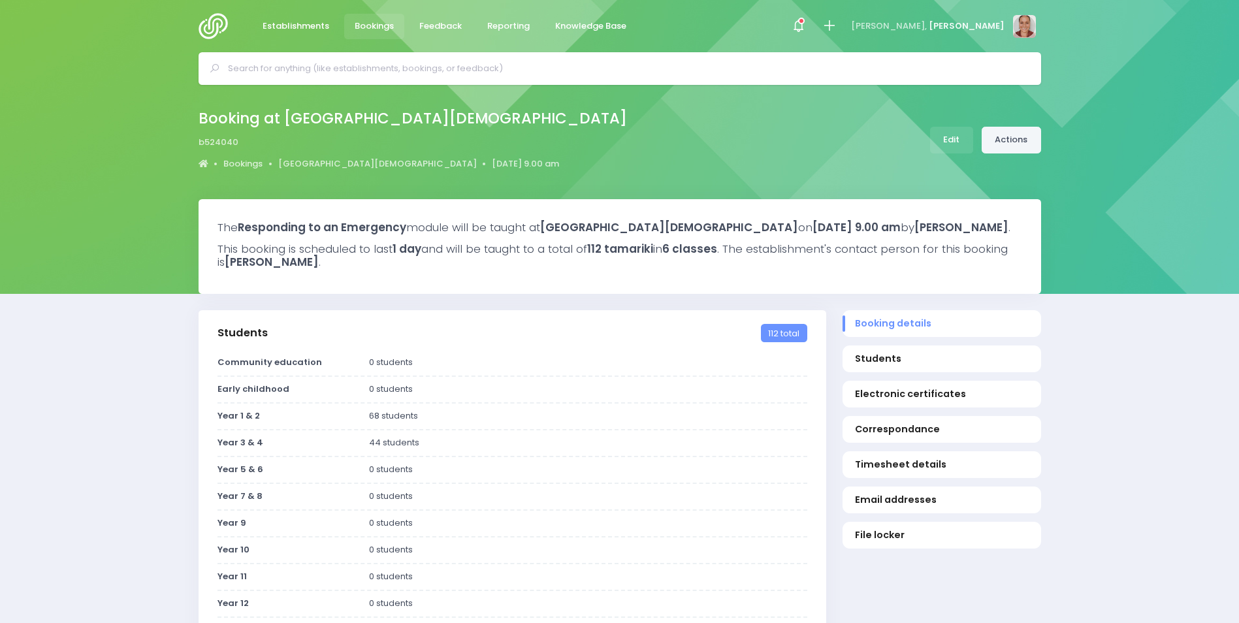
click at [1010, 141] on link "Actions" at bounding box center [1011, 140] width 59 height 27
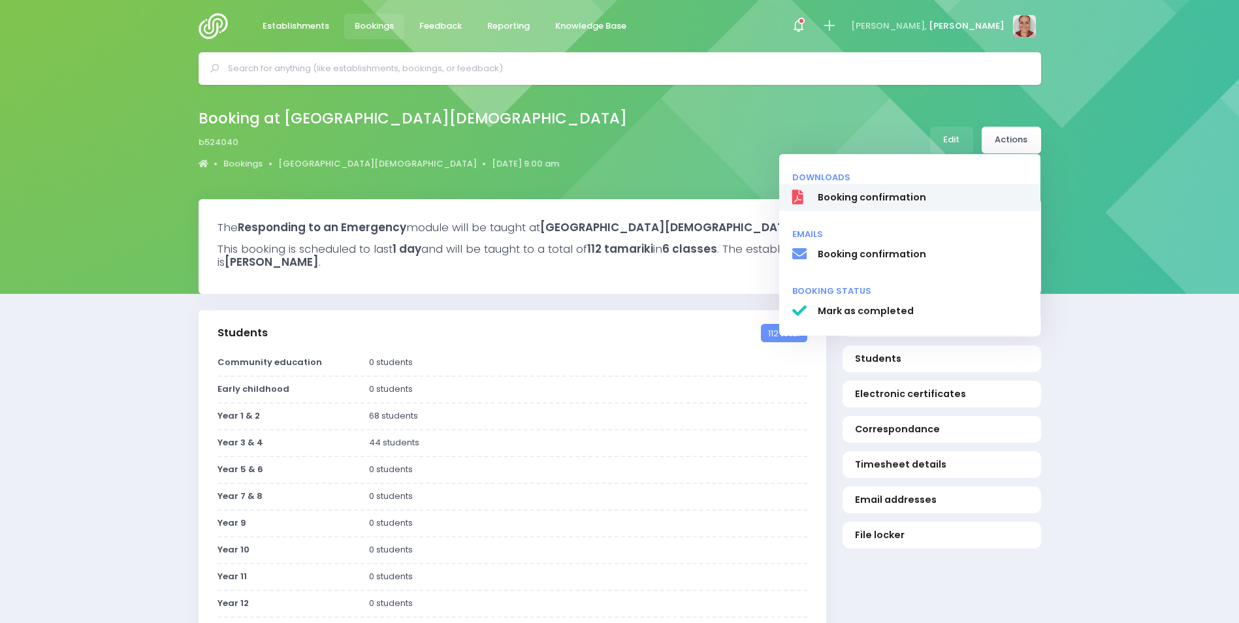
click at [932, 199] on span "Booking confirmation" at bounding box center [922, 198] width 210 height 14
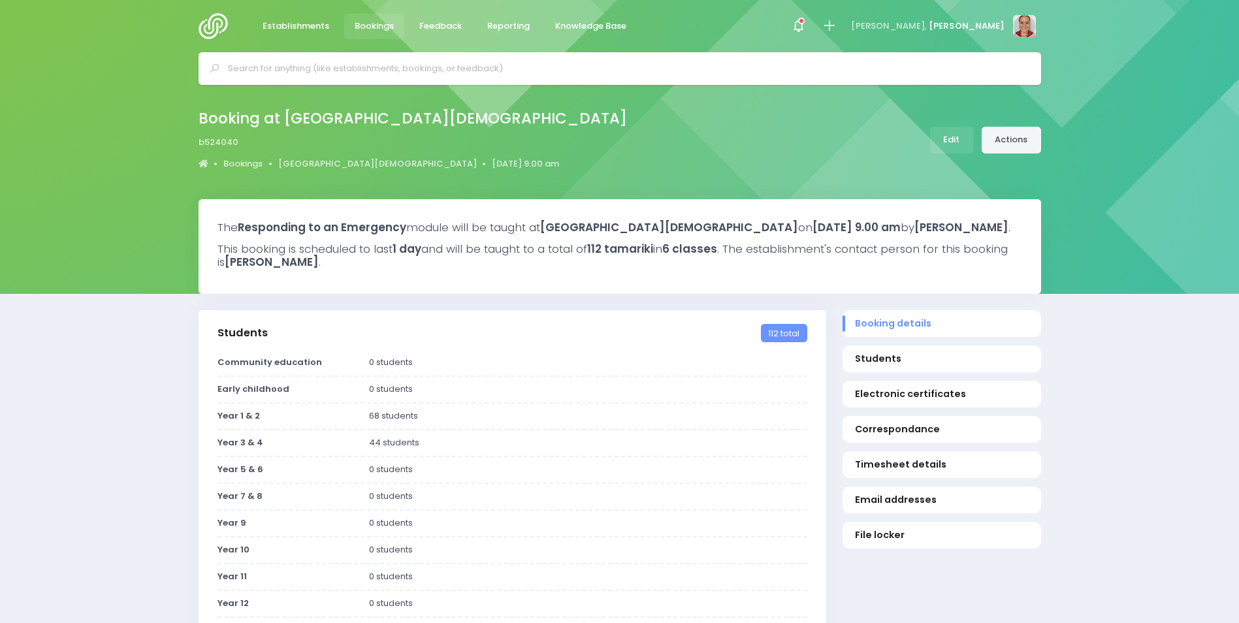
click at [1011, 135] on link "Actions" at bounding box center [1011, 140] width 59 height 27
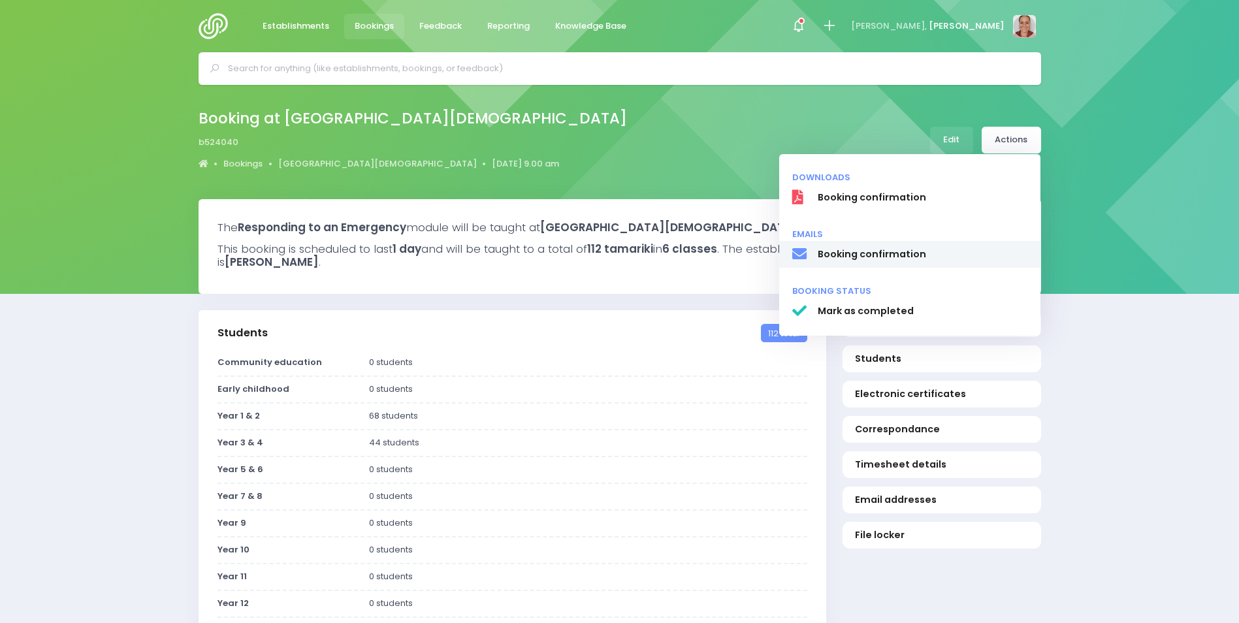
click at [842, 257] on span "Booking confirmation" at bounding box center [922, 255] width 210 height 14
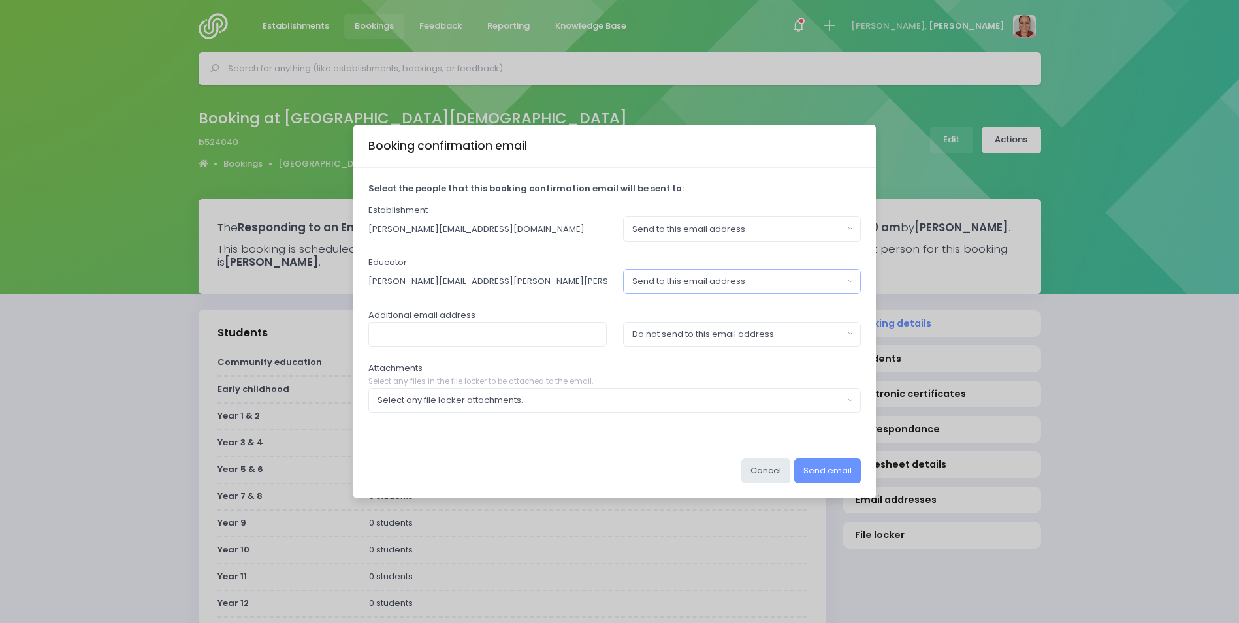
click at [808, 276] on div "Send to this email address" at bounding box center [738, 281] width 212 height 13
click at [784, 329] on link "Do not send to this email address" at bounding box center [742, 338] width 238 height 26
select select "no_email"
click at [813, 469] on button "Send email" at bounding box center [828, 471] width 67 height 25
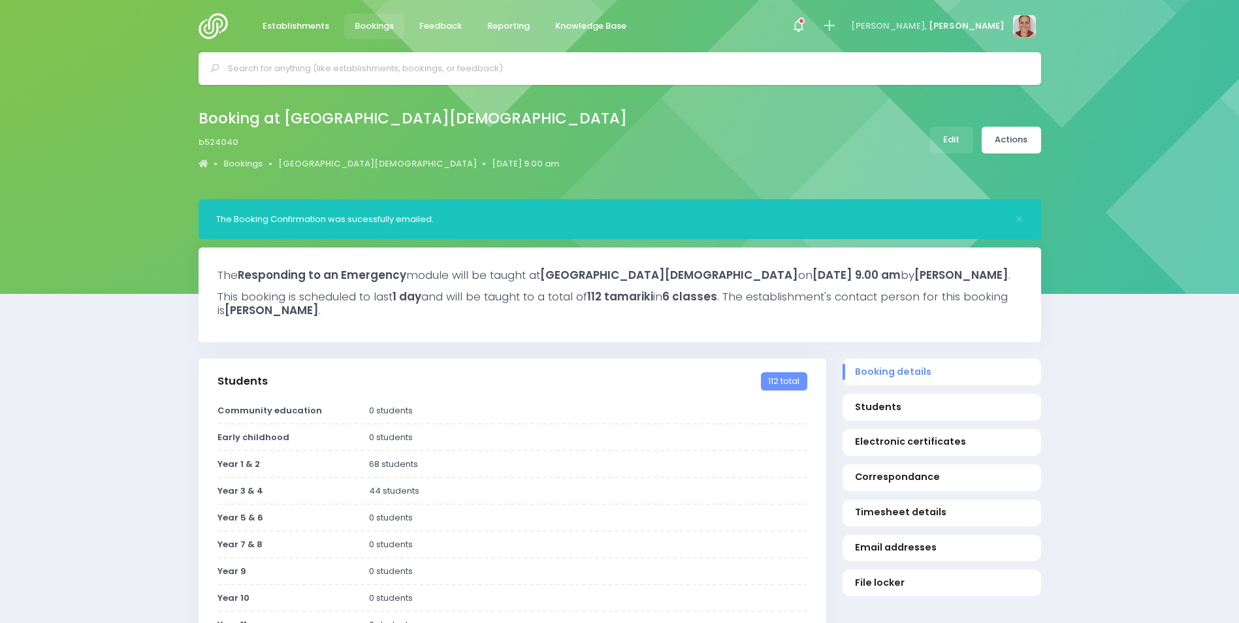
select select "5"
click at [302, 76] on input "text" at bounding box center [625, 69] width 795 height 20
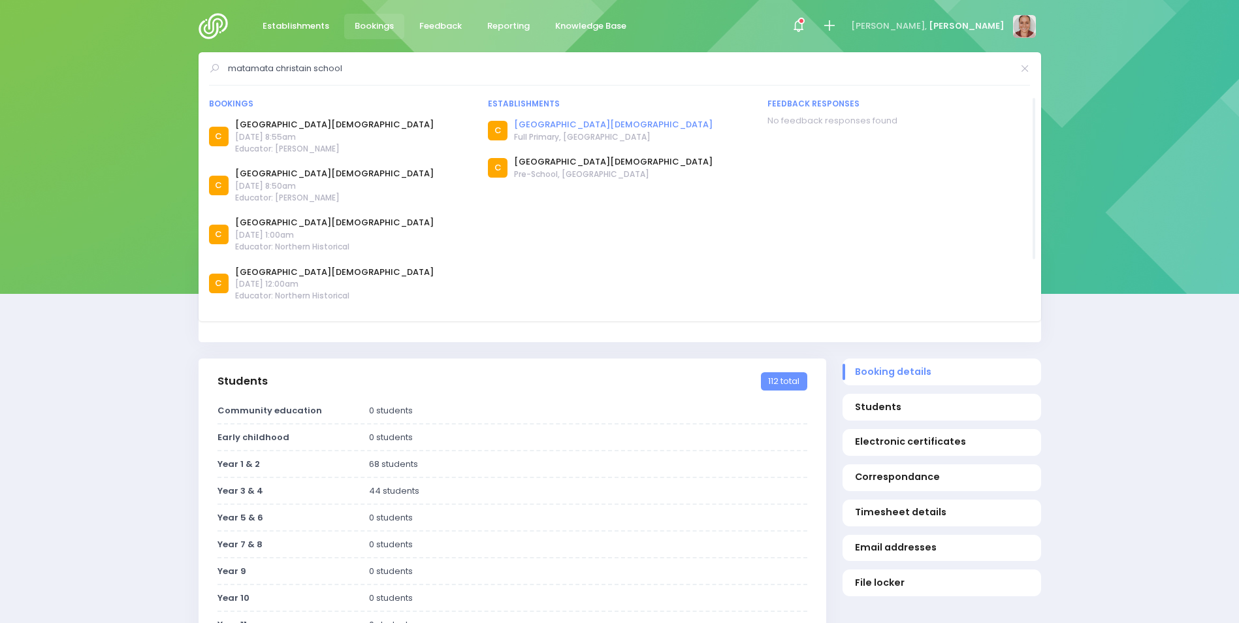
type input "matamata christain school"
click at [541, 123] on link "[GEOGRAPHIC_DATA][DEMOGRAPHIC_DATA]" at bounding box center [613, 124] width 199 height 13
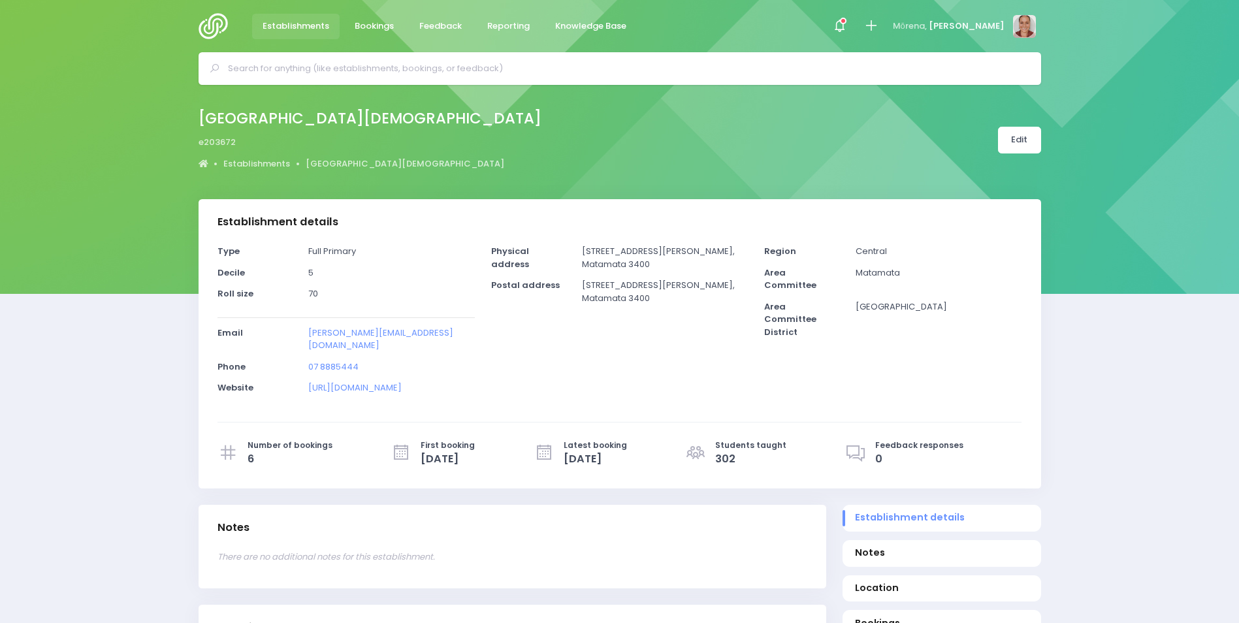
select select "5"
click at [1021, 142] on link "Edit" at bounding box center [1019, 140] width 43 height 27
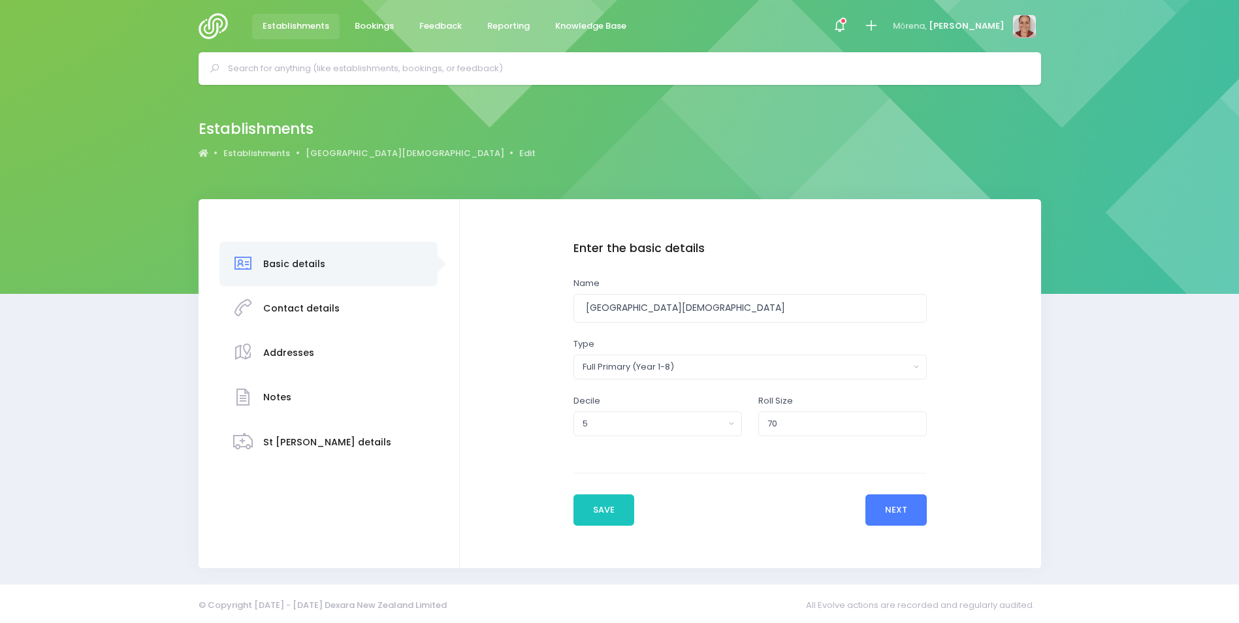
click at [905, 514] on button "Next" at bounding box center [897, 510] width 62 height 31
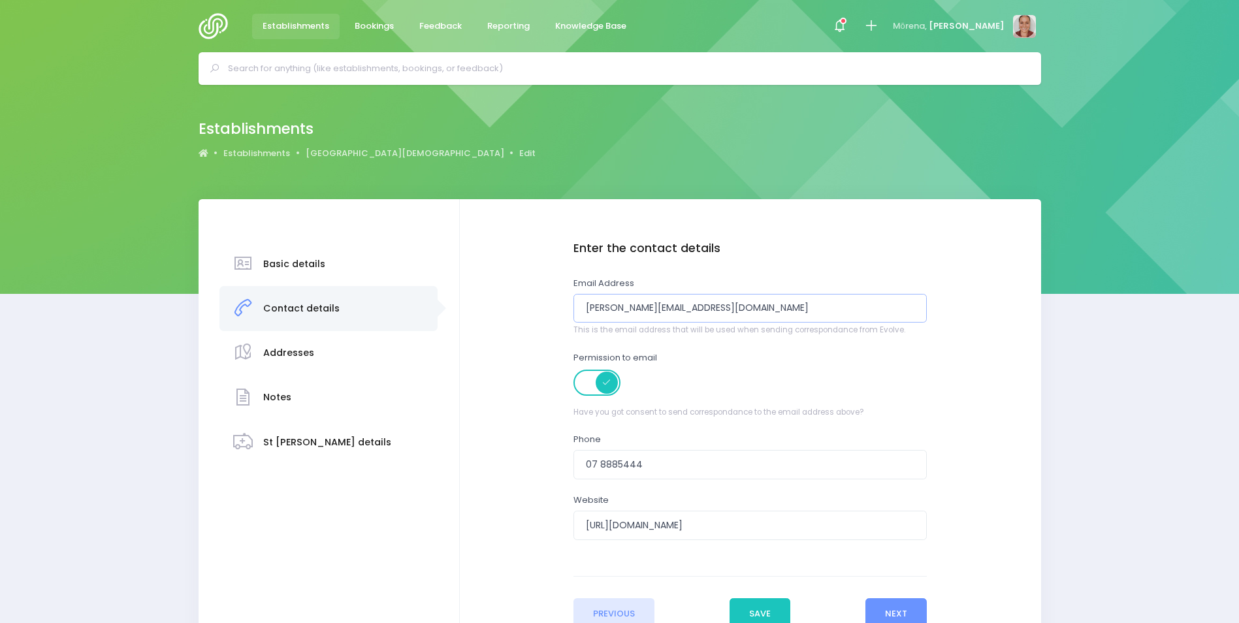
drag, startPoint x: 675, startPoint y: 307, endPoint x: 543, endPoint y: 298, distance: 132.3
click at [543, 298] on div "Enter the basic details Name [GEOGRAPHIC_DATA][DEMOGRAPHIC_DATA] Type Casual-Ed…" at bounding box center [750, 435] width 555 height 387
paste input "Natasha Marx <natashamarx@matamata.school.nz>"
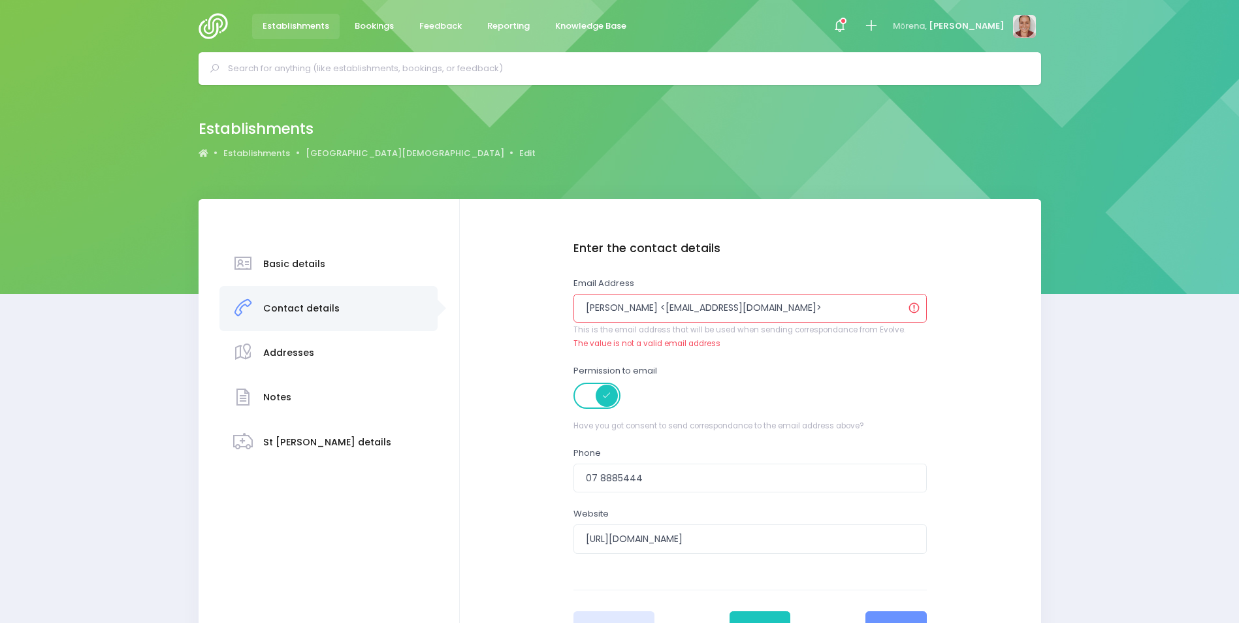
click at [655, 308] on input "Natasha Marx <natashamarx@matamata.school.nz>" at bounding box center [751, 308] width 354 height 29
click at [761, 313] on input "natashamarx@matamata.school.nz>" at bounding box center [751, 308] width 354 height 29
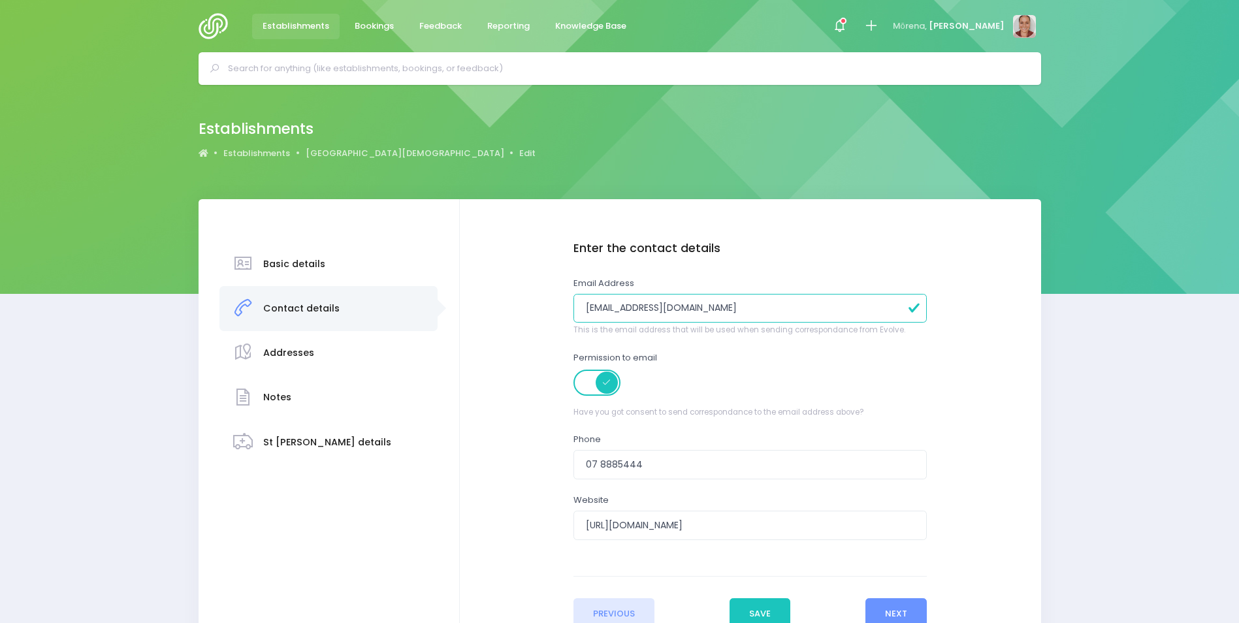
type input "[EMAIL_ADDRESS][DOMAIN_NAME]"
click at [813, 363] on div "Permission to email Have you got consent to send correspondance to the email ad…" at bounding box center [751, 385] width 354 height 67
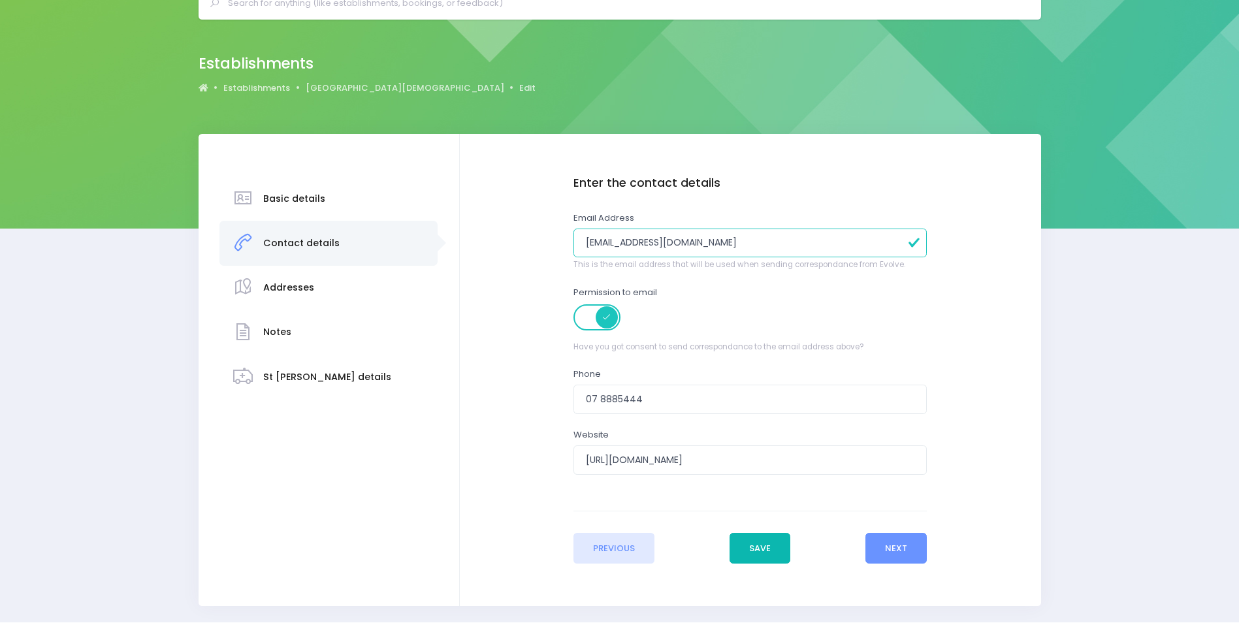
click at [775, 546] on button "Save" at bounding box center [760, 548] width 61 height 31
click at [350, 91] on link "[GEOGRAPHIC_DATA][DEMOGRAPHIC_DATA]" at bounding box center [405, 88] width 199 height 13
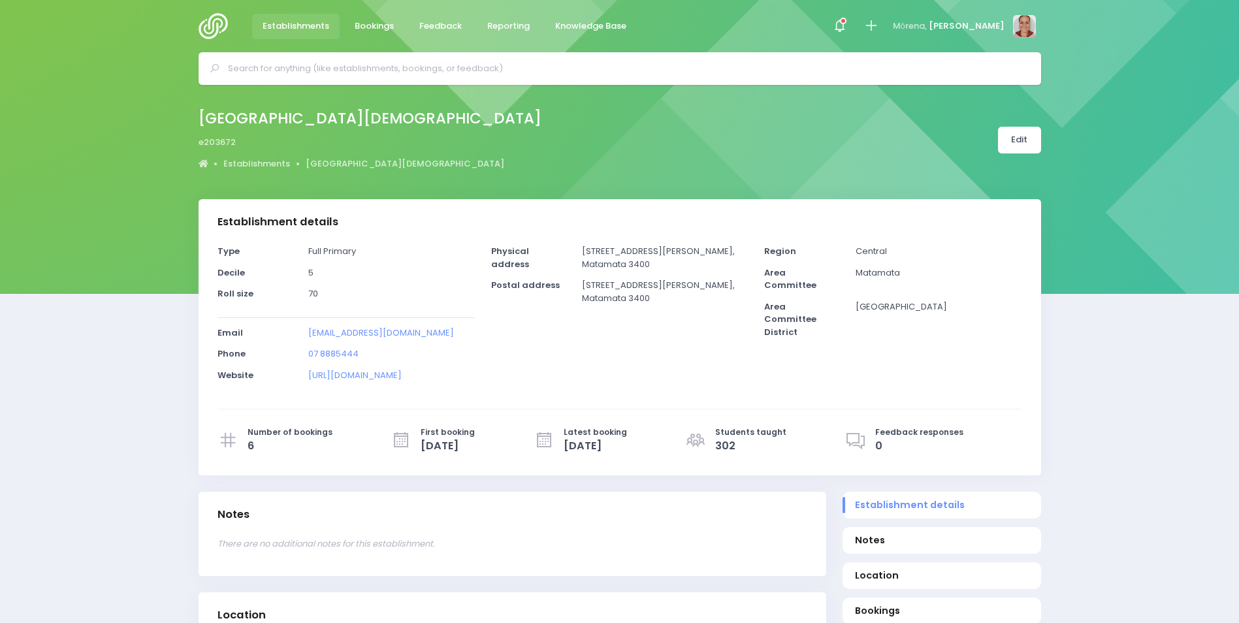
select select "5"
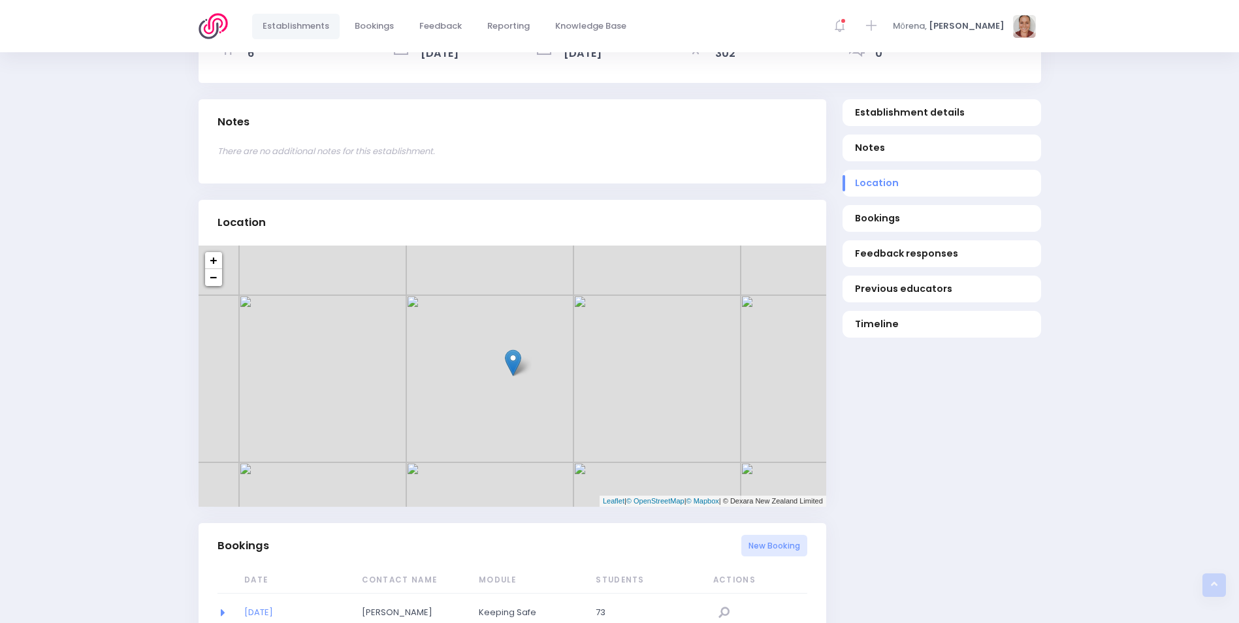
scroll to position [588, 0]
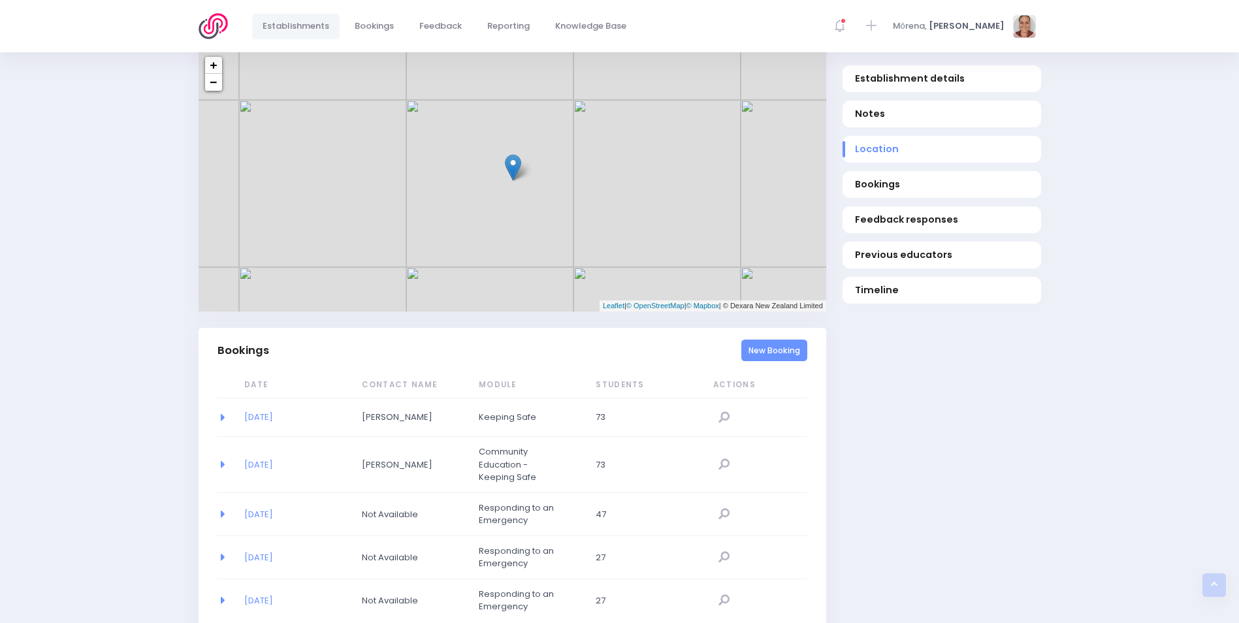
click at [781, 351] on link "New Booking" at bounding box center [775, 351] width 66 height 22
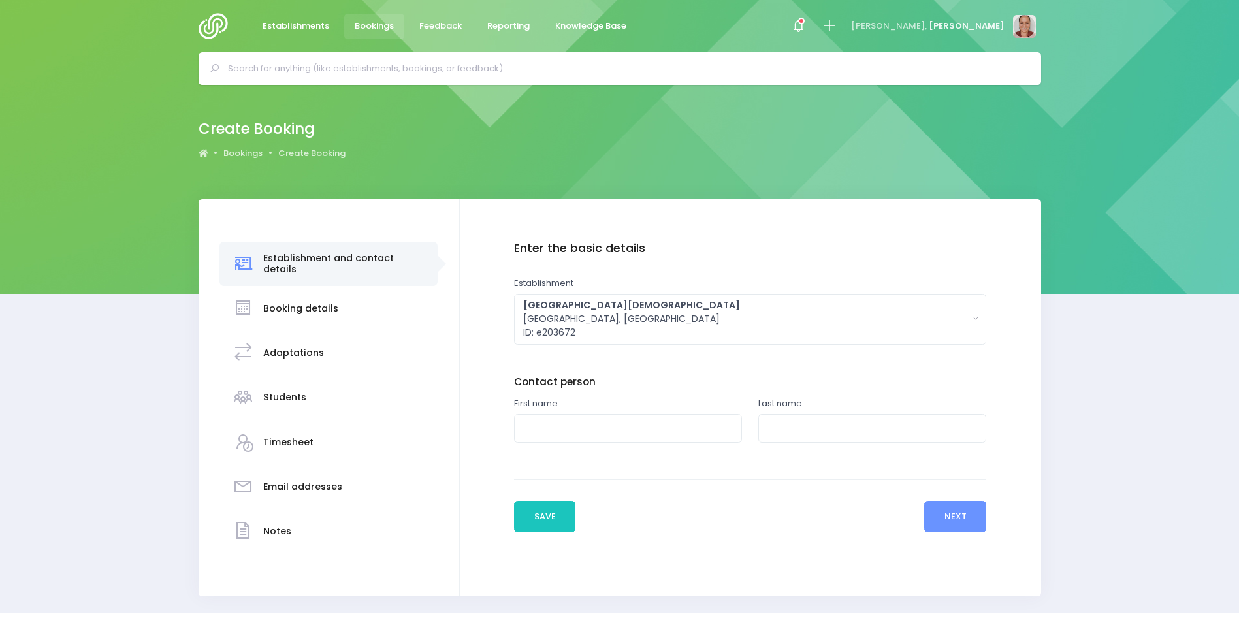
click at [657, 430] on input "text" at bounding box center [628, 428] width 228 height 29
type input "Natasha"
type input "Marx"
click at [975, 527] on button "Next" at bounding box center [956, 516] width 62 height 31
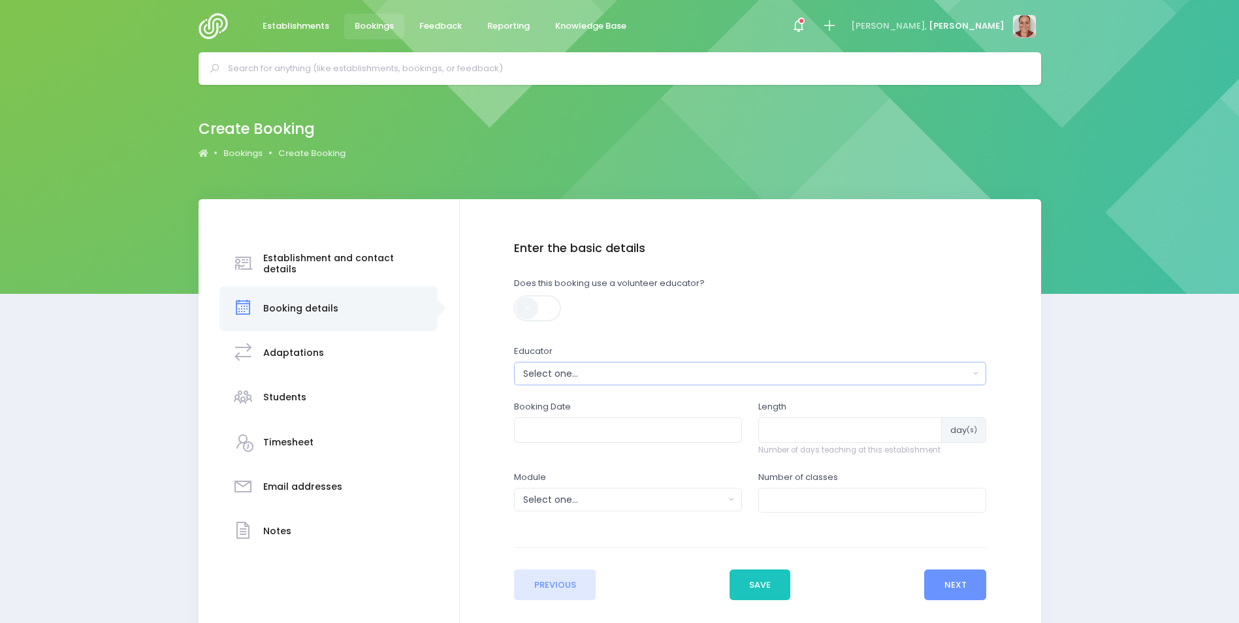
click at [702, 373] on div "Select one..." at bounding box center [746, 374] width 446 height 14
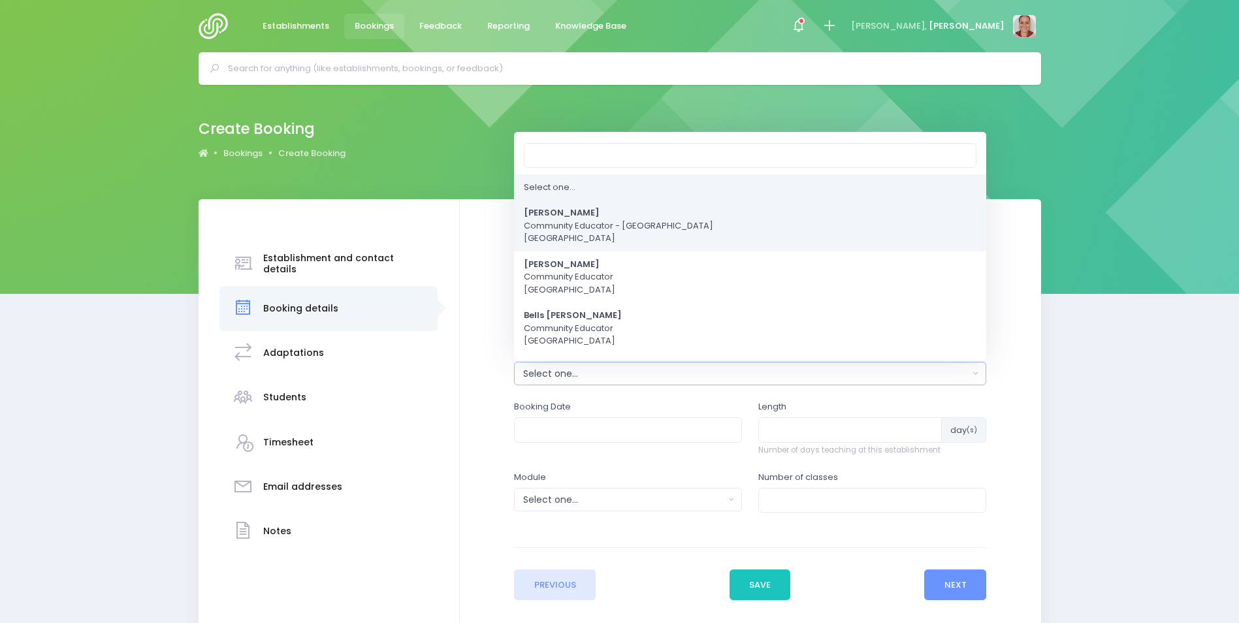
click at [688, 224] on link "Alicia Smale Community Educator - Waikato Central Region" at bounding box center [750, 227] width 472 height 52
select select "381987"
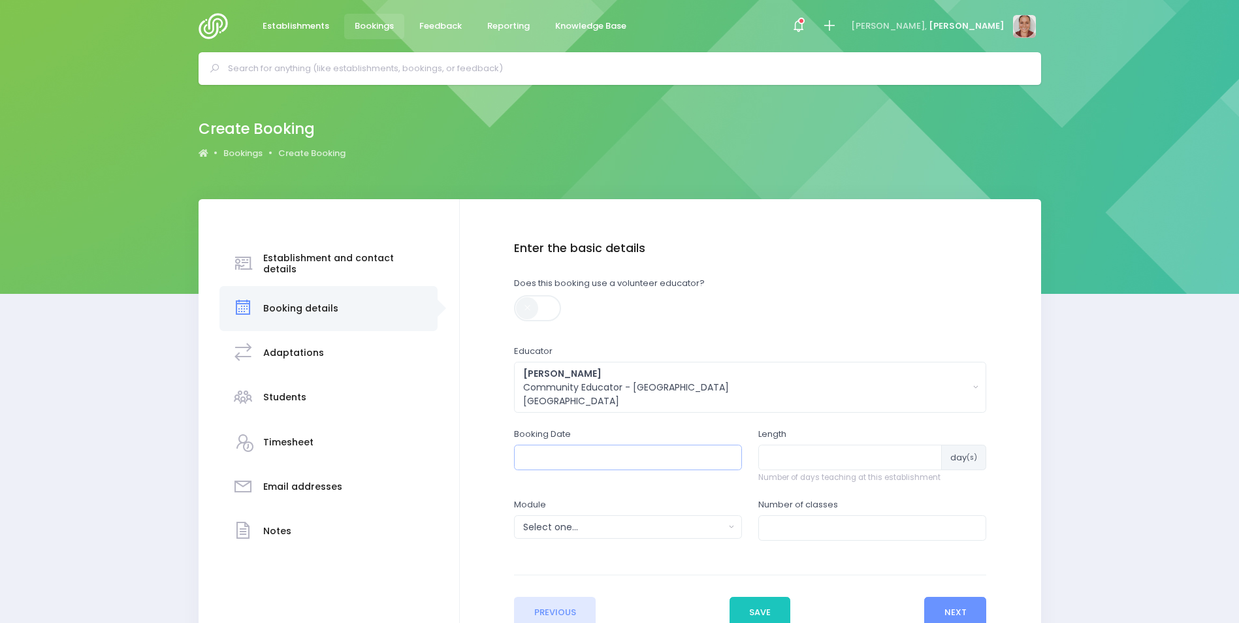
click at [627, 451] on input "text" at bounding box center [628, 457] width 228 height 25
click at [670, 484] on th at bounding box center [669, 489] width 23 height 22
click at [557, 533] on td "1" at bounding box center [555, 532] width 23 height 22
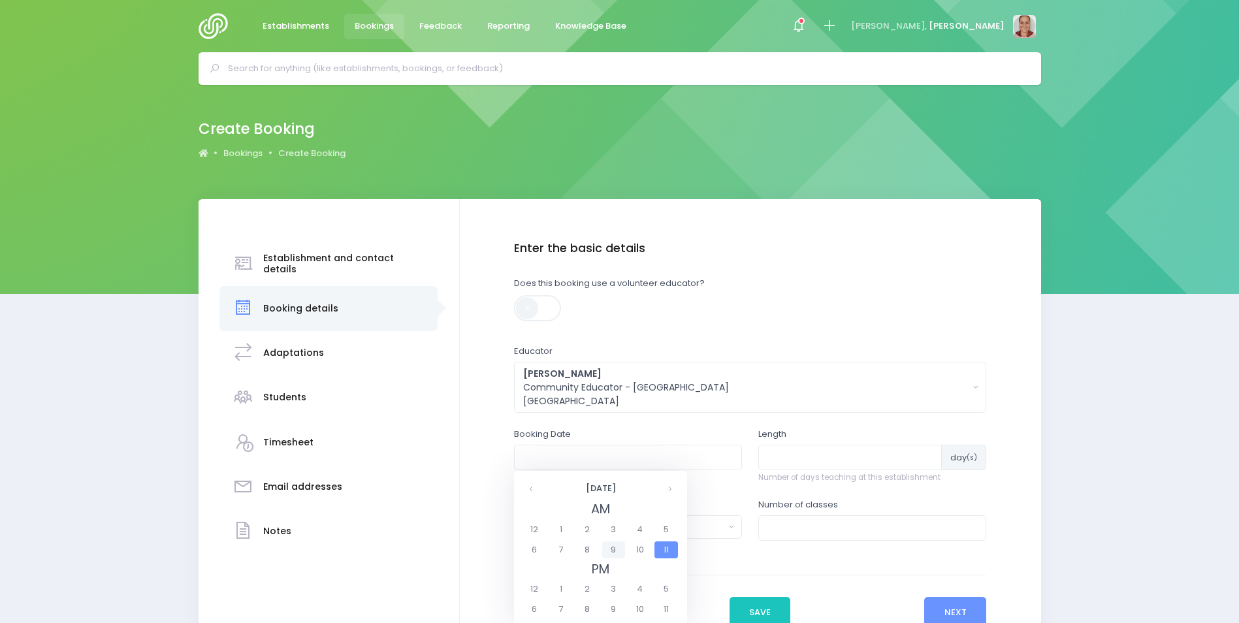
click at [620, 551] on span "9" at bounding box center [613, 550] width 23 height 17
click at [546, 547] on span "9:20" at bounding box center [541, 550] width 37 height 17
type input "01/12/2025 09:20 AM"
click at [776, 457] on input "number" at bounding box center [851, 457] width 184 height 25
type input "1"
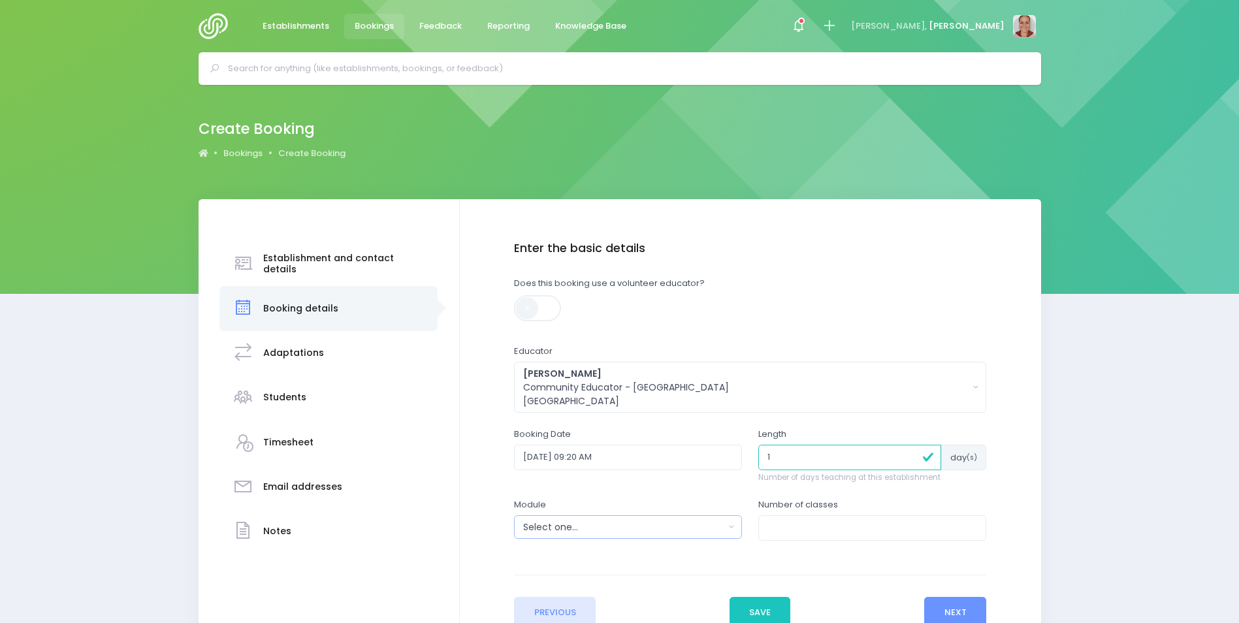
click at [651, 524] on div "Select one..." at bounding box center [623, 528] width 201 height 14
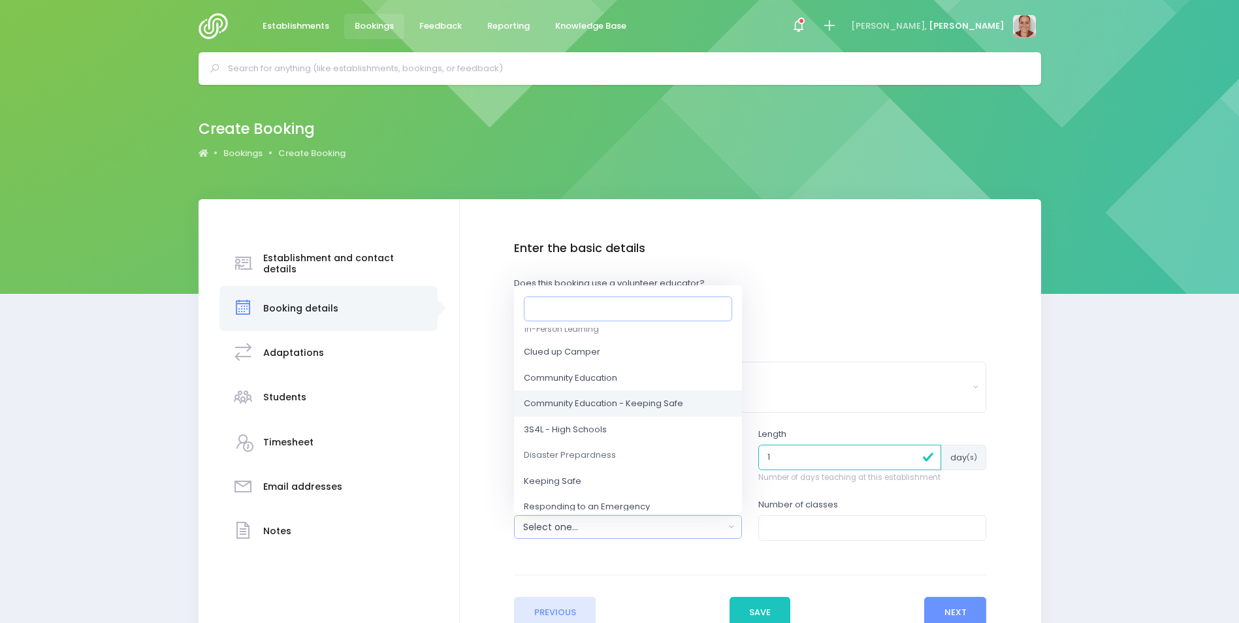
scroll to position [65, 0]
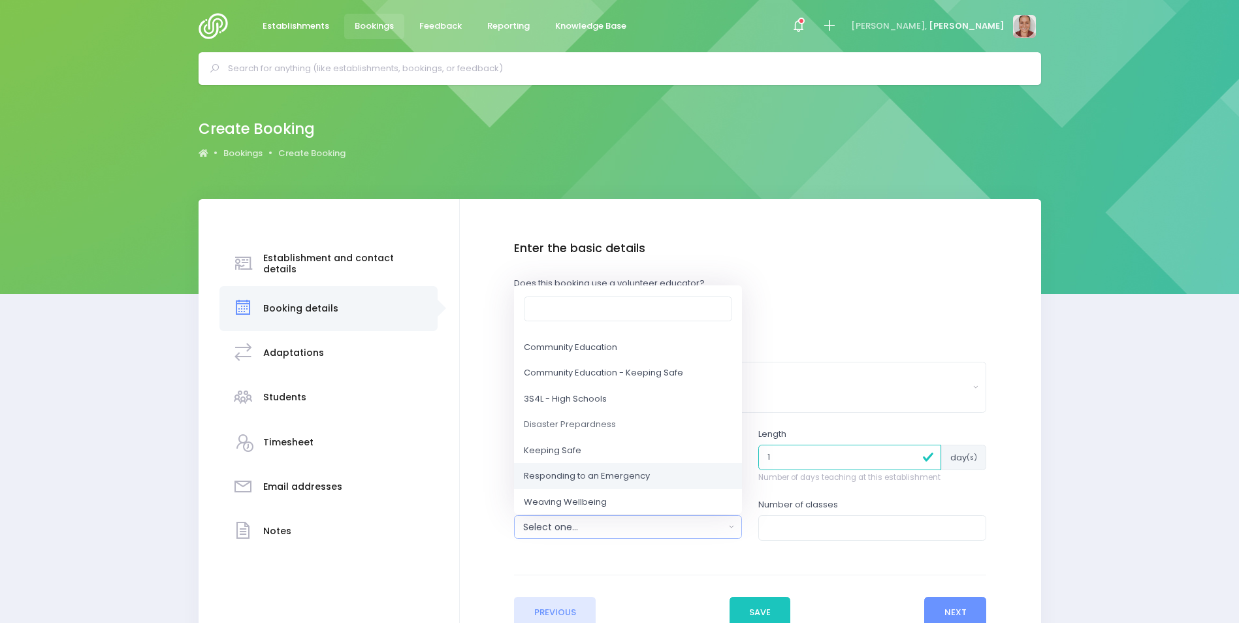
click at [617, 469] on link "Responding to an Emergency" at bounding box center [628, 477] width 228 height 26
select select "Responding to an Emergency"
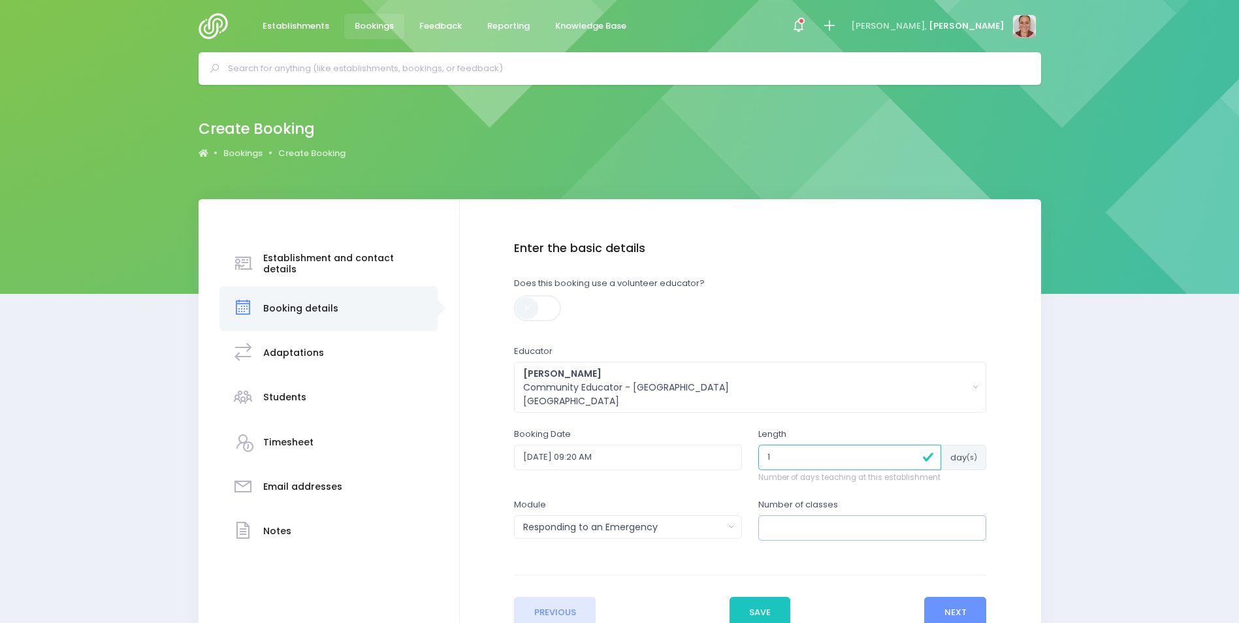
click at [778, 531] on input "number" at bounding box center [873, 528] width 228 height 25
type input "3"
click at [968, 600] on button "Next" at bounding box center [956, 612] width 62 height 31
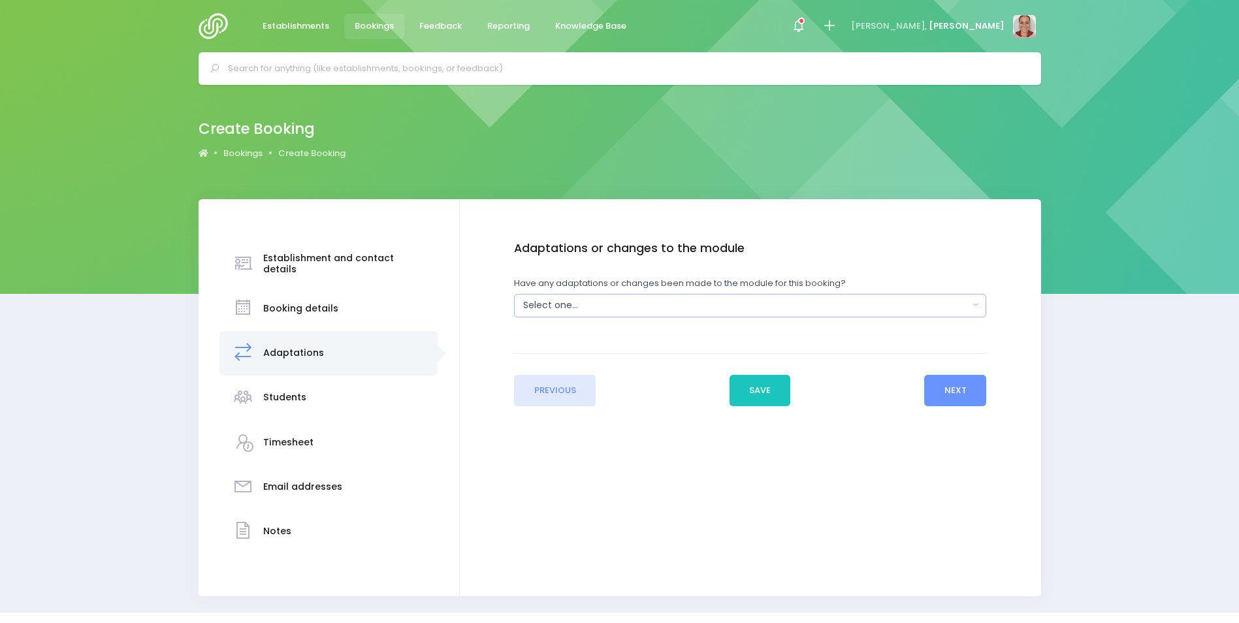
click at [641, 308] on div "Select one..." at bounding box center [746, 306] width 446 height 14
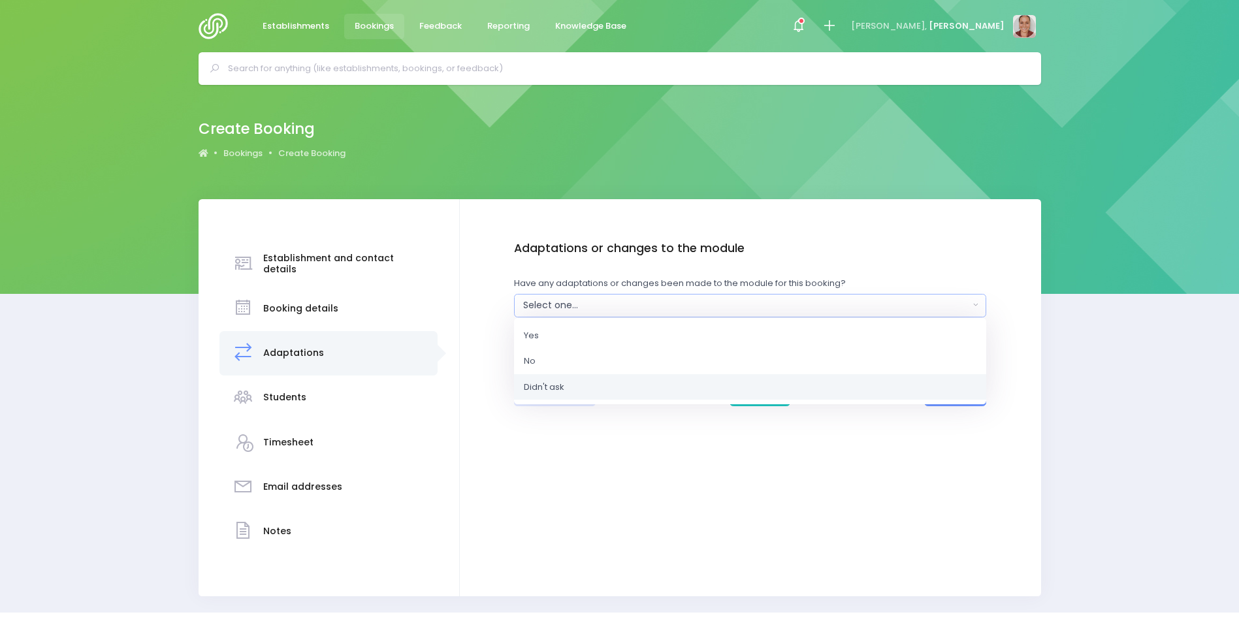
click at [632, 381] on link "Didn't ask" at bounding box center [750, 387] width 472 height 26
select select "Unknown"
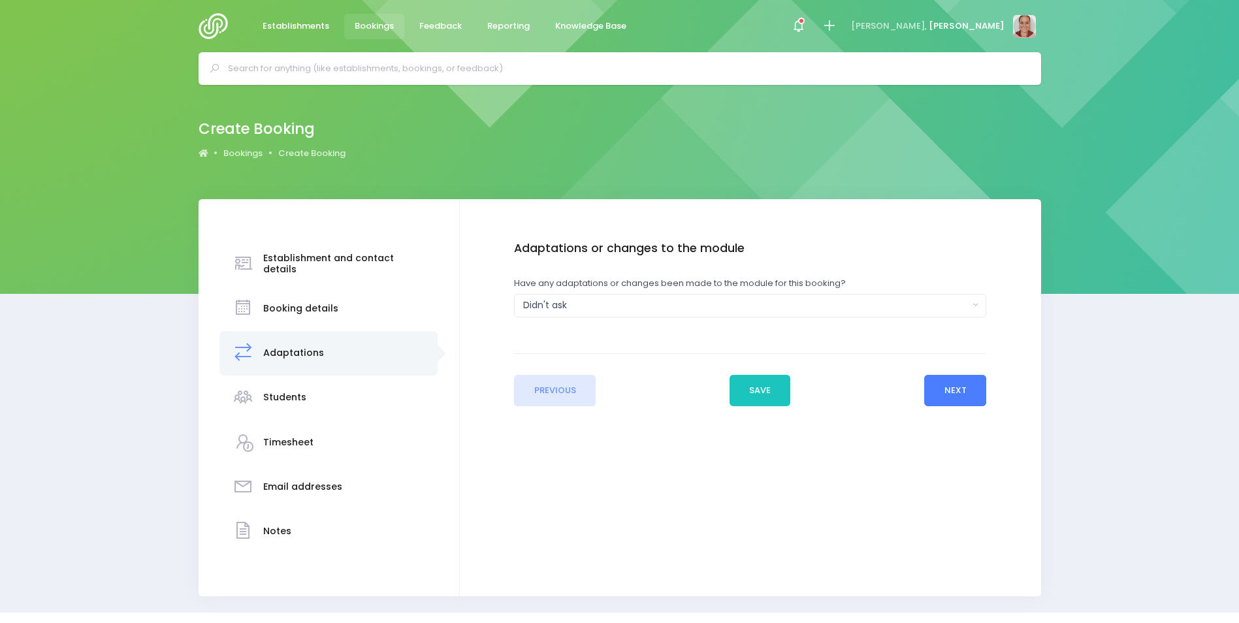
click at [960, 398] on button "Next" at bounding box center [956, 390] width 62 height 31
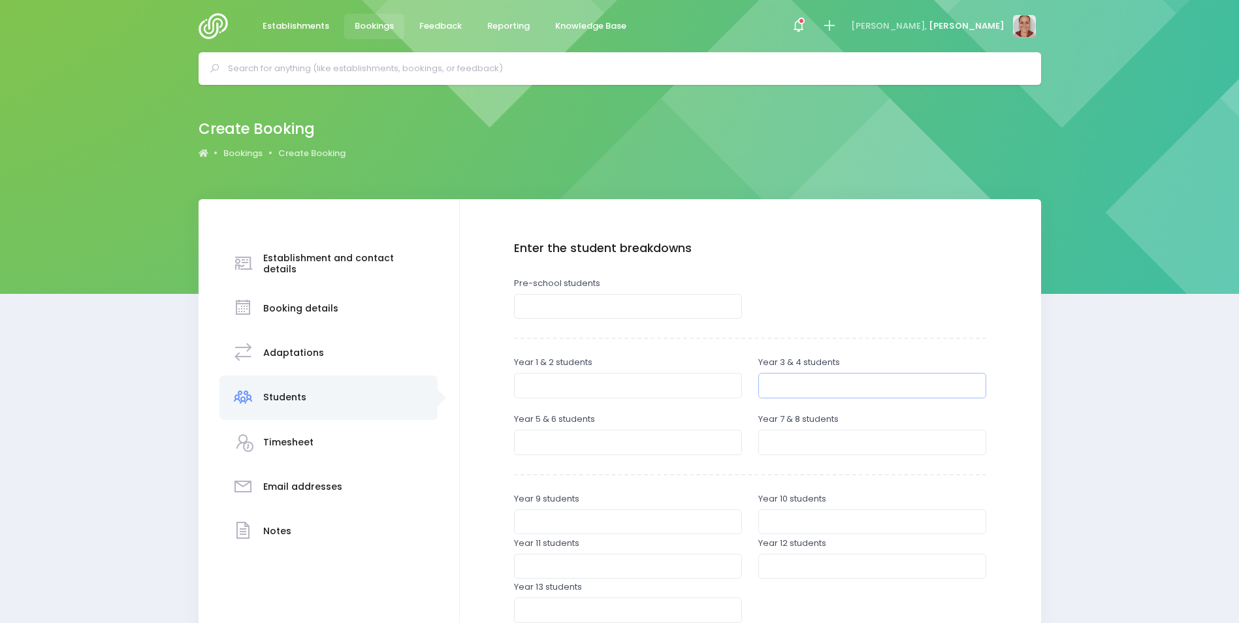
click at [823, 386] on input "number" at bounding box center [873, 385] width 228 height 25
type input "25"
click at [687, 434] on input "number" at bounding box center [628, 442] width 228 height 25
type input "25"
click at [812, 444] on input "number" at bounding box center [873, 442] width 228 height 25
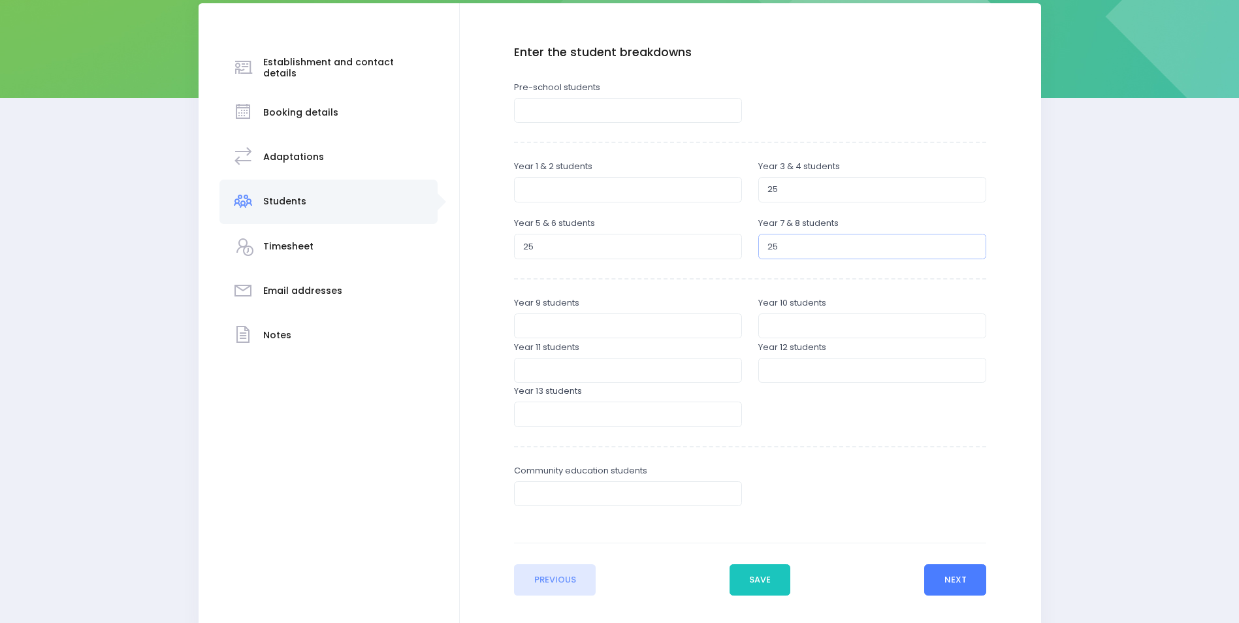
type input "25"
click at [964, 573] on button "Next" at bounding box center [956, 580] width 62 height 31
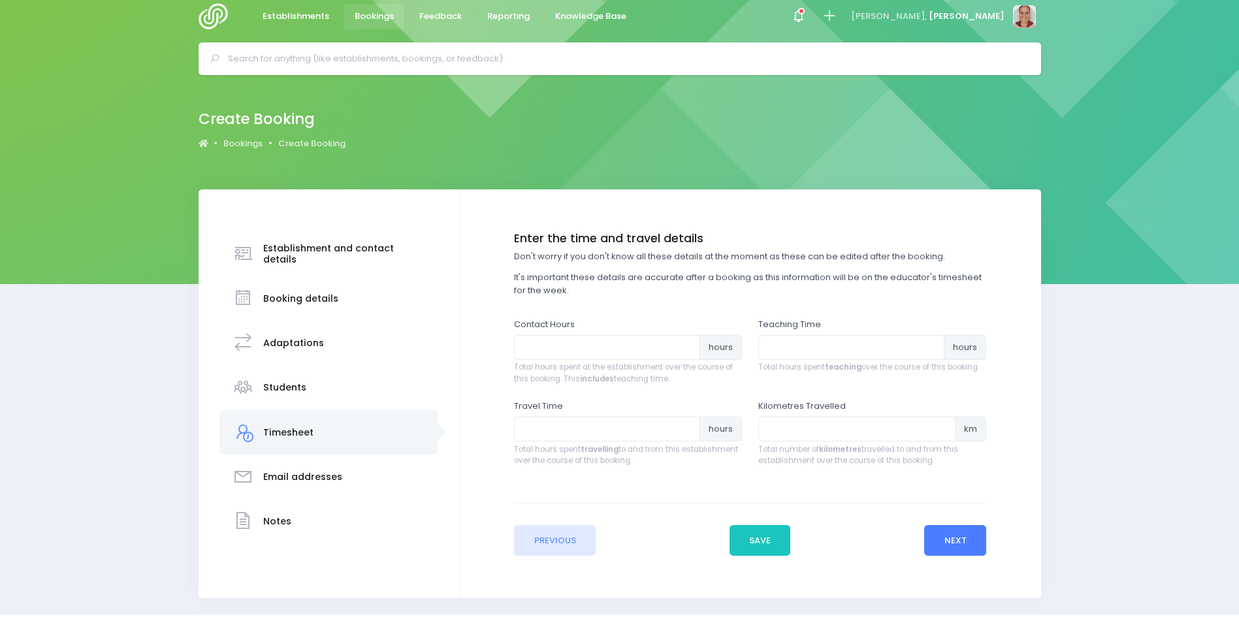
scroll to position [0, 0]
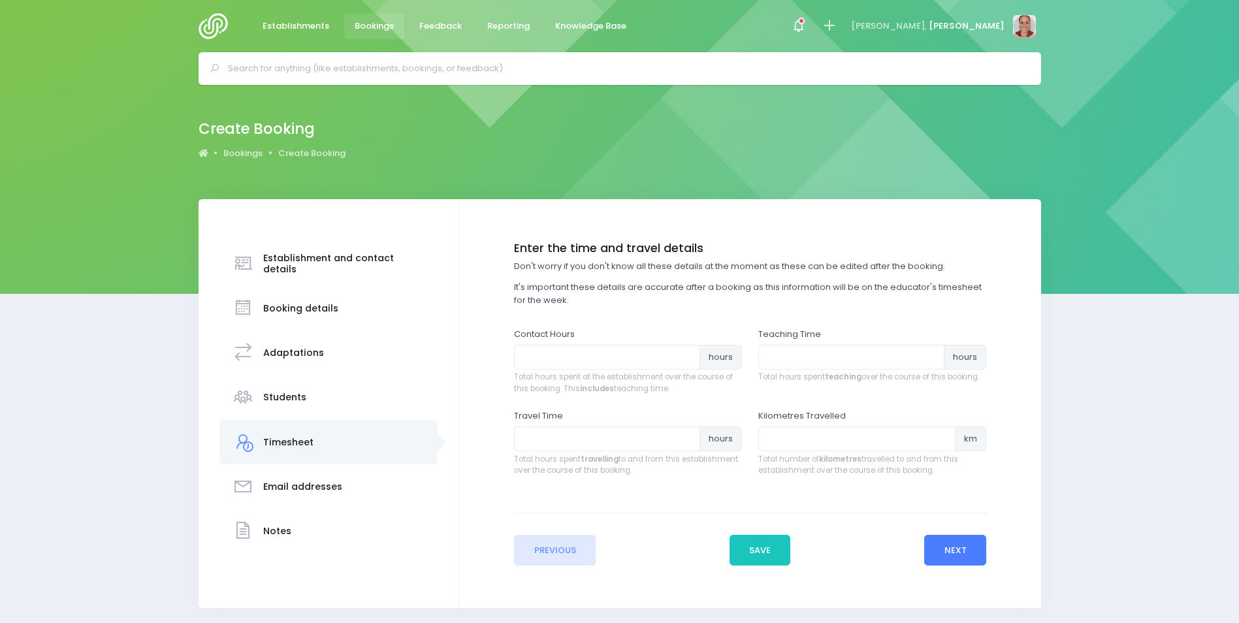
click at [980, 548] on button "Next" at bounding box center [956, 550] width 62 height 31
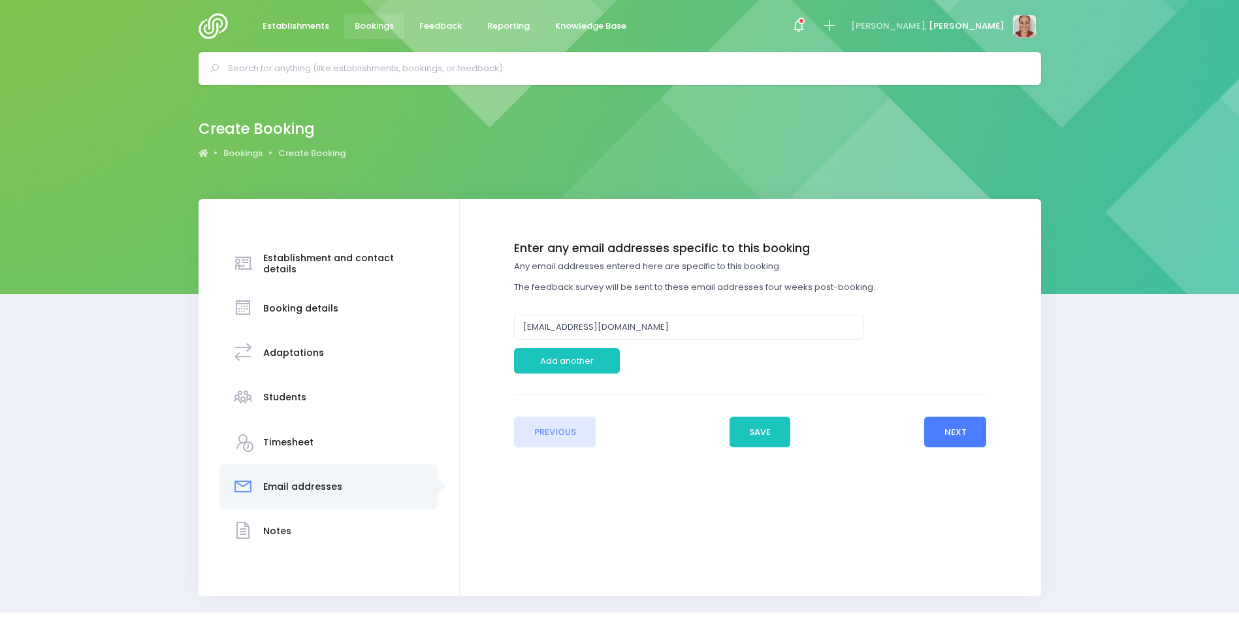
click at [948, 429] on button "Next" at bounding box center [956, 432] width 62 height 31
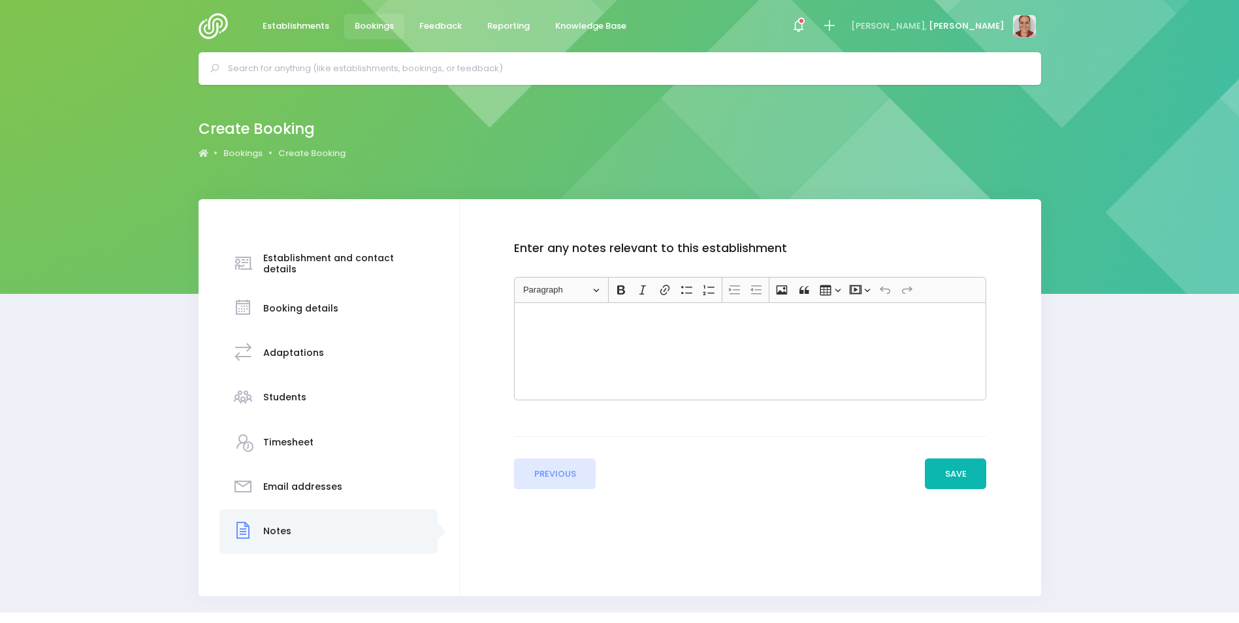
click at [954, 470] on button "Save" at bounding box center [955, 474] width 61 height 31
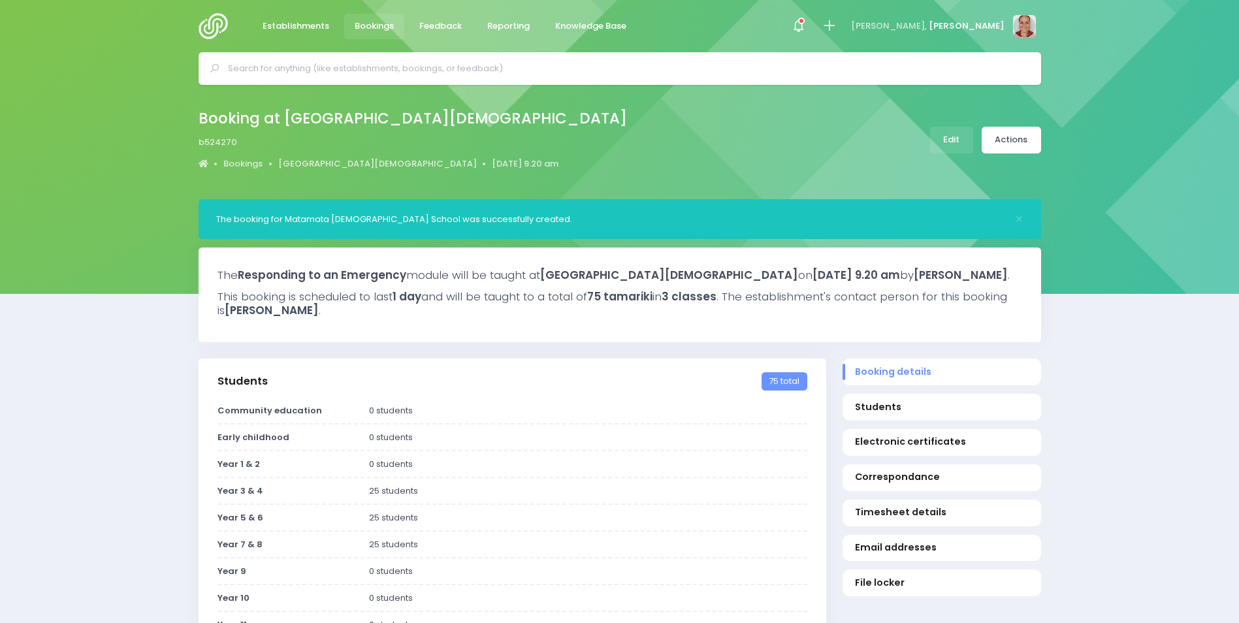
select select "5"
click at [1017, 138] on link "Actions" at bounding box center [1011, 140] width 59 height 27
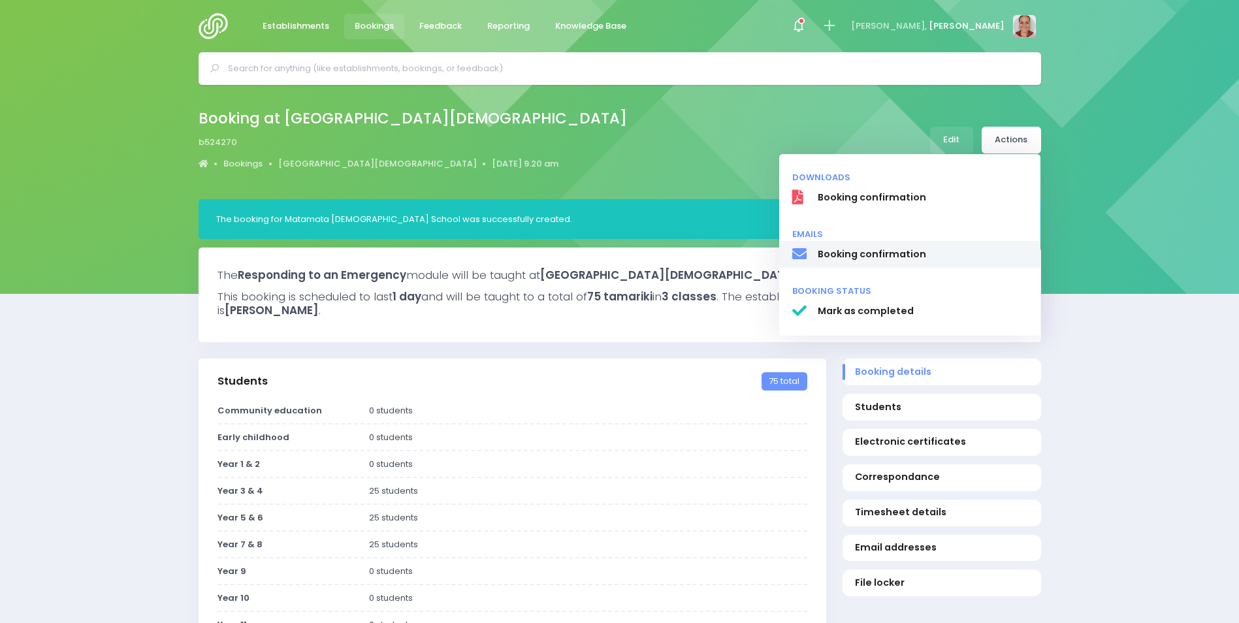
click at [945, 254] on span "Booking confirmation" at bounding box center [922, 255] width 210 height 14
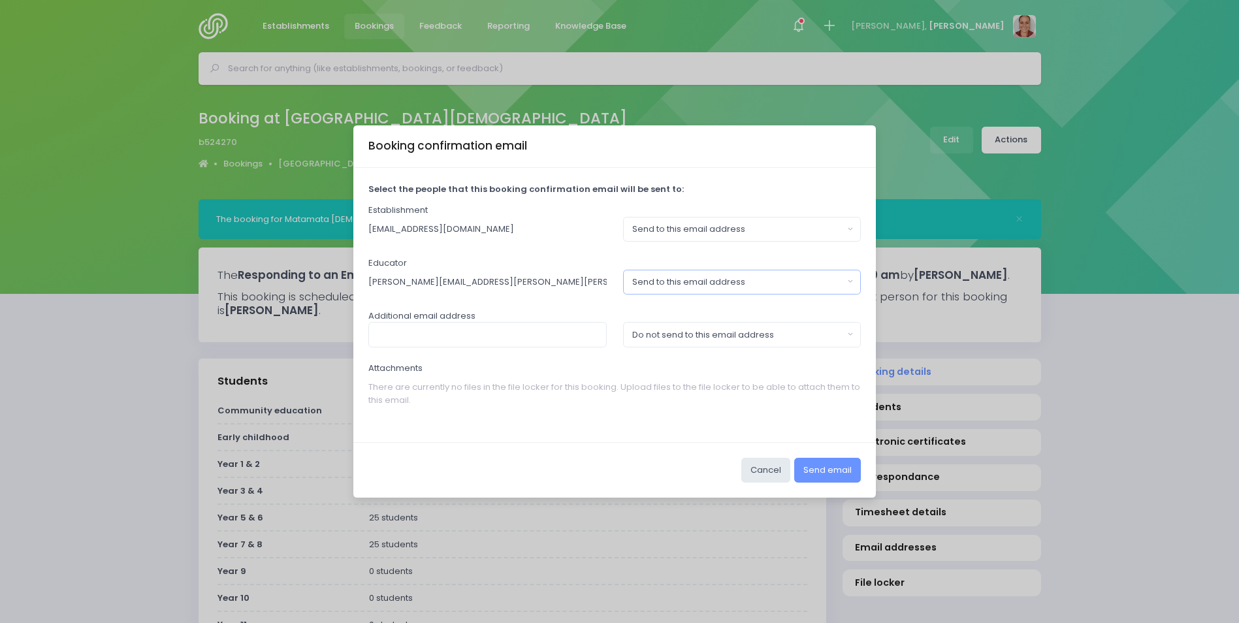
click at [761, 274] on button "Send to this email address" at bounding box center [742, 282] width 238 height 25
click at [789, 351] on link "Do not send to this email address" at bounding box center [742, 338] width 238 height 26
select select "no_email"
click at [833, 461] on button "Send email" at bounding box center [828, 470] width 67 height 25
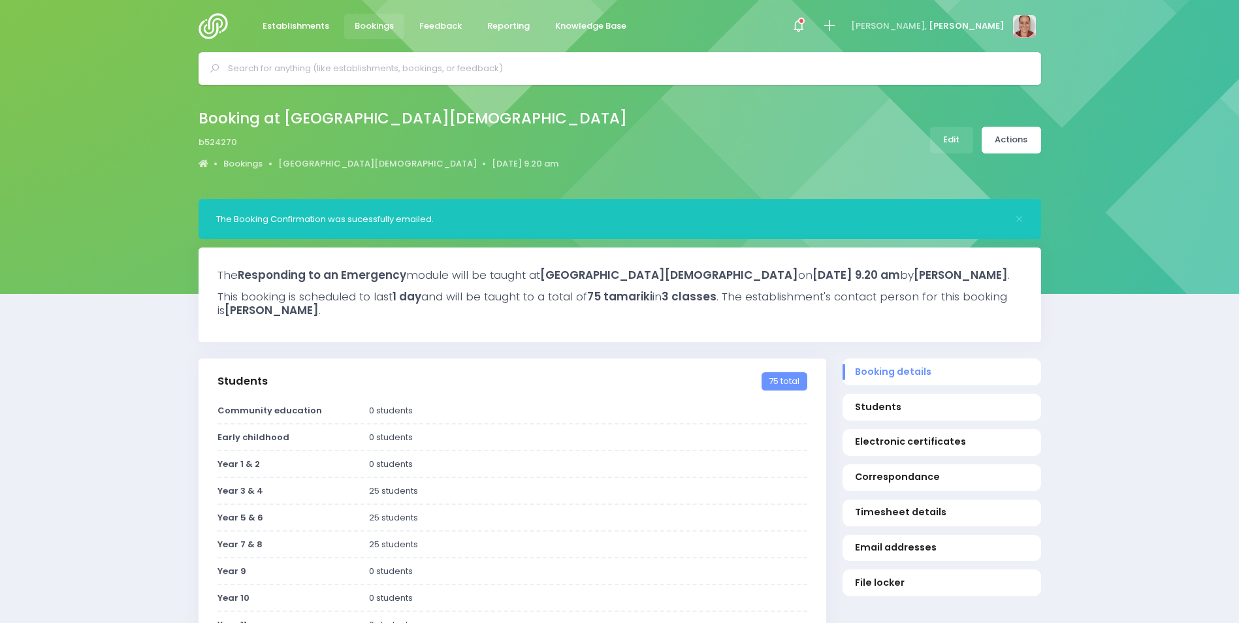
select select "5"
click at [1028, 139] on link "Actions" at bounding box center [1011, 140] width 59 height 27
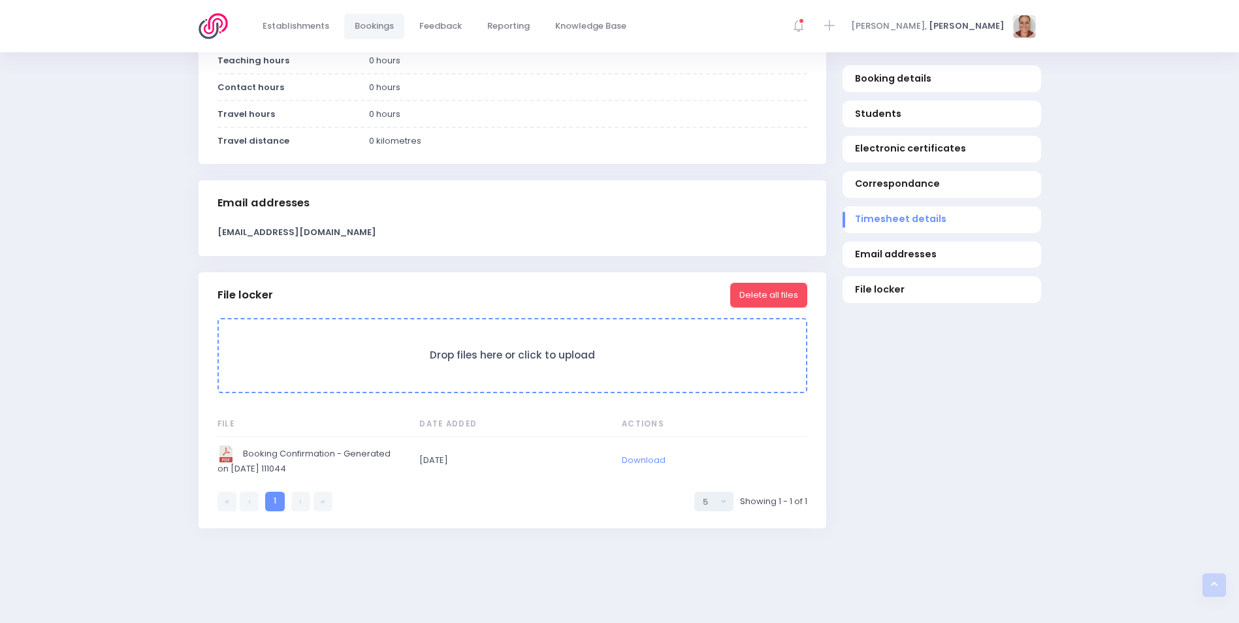
scroll to position [1055, 0]
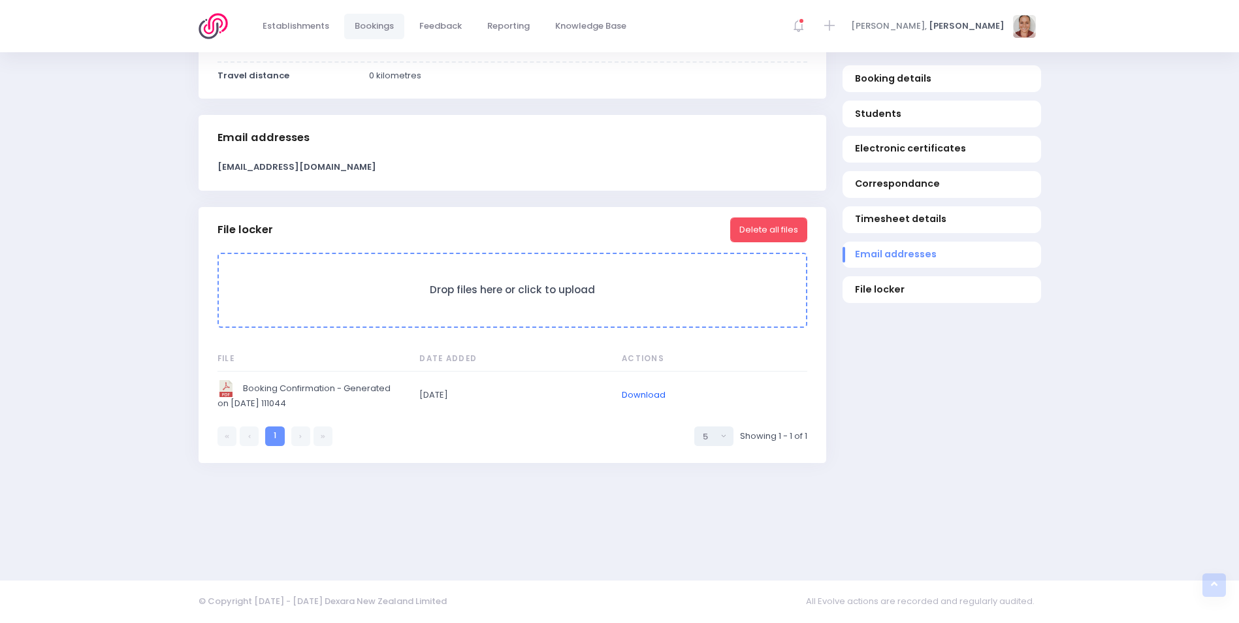
click at [642, 393] on link "Download" at bounding box center [644, 395] width 44 height 12
drag, startPoint x: 1044, startPoint y: 353, endPoint x: 1079, endPoint y: 341, distance: 36.6
